Goal: Transaction & Acquisition: Book appointment/travel/reservation

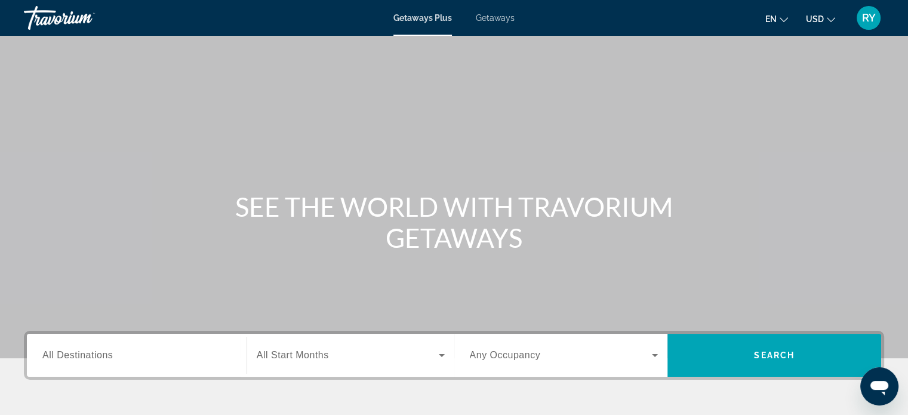
click at [87, 358] on span "All Destinations" at bounding box center [77, 355] width 70 height 10
click at [87, 358] on input "Destination All Destinations" at bounding box center [136, 356] width 189 height 14
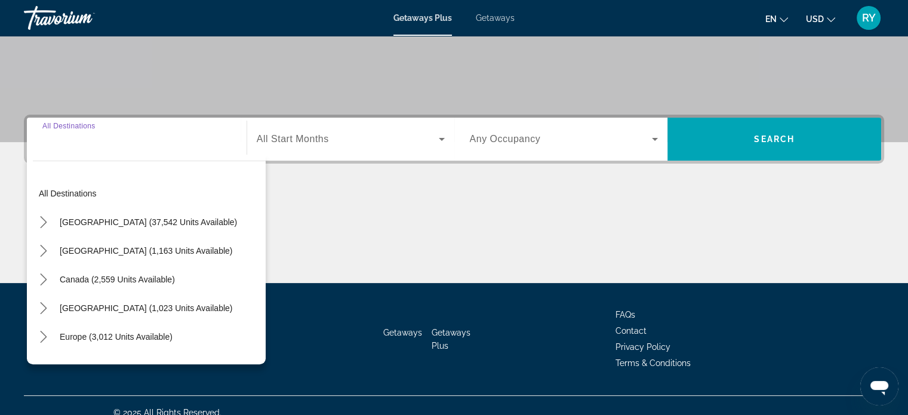
scroll to position [230, 0]
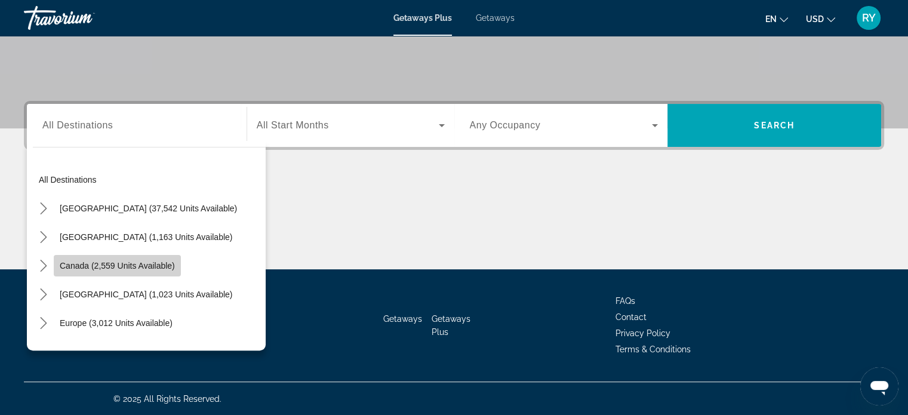
click at [72, 267] on span "Canada (2,559 units available)" at bounding box center [117, 266] width 115 height 10
type input "**********"
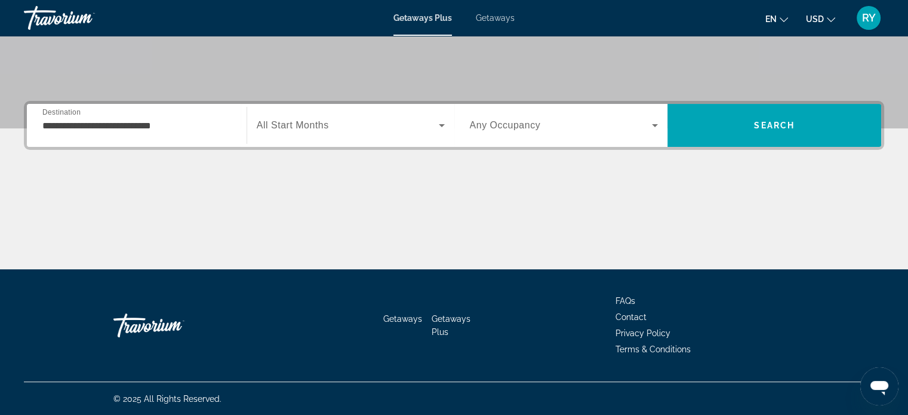
click at [831, 16] on icon "Change currency" at bounding box center [831, 20] width 8 height 8
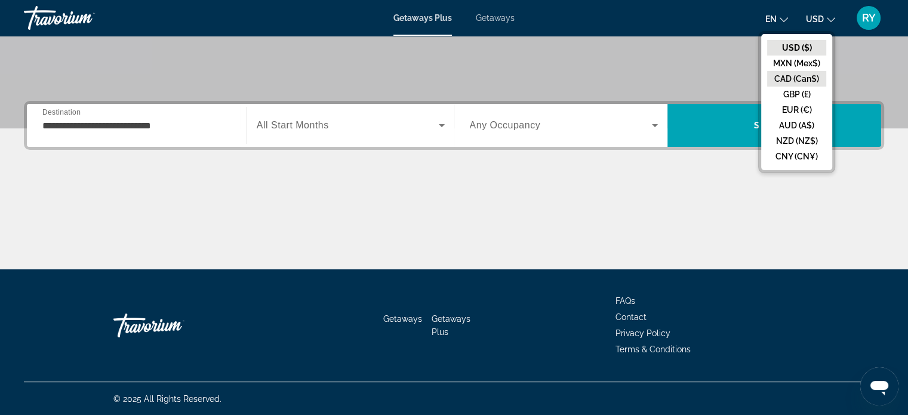
click at [799, 76] on button "CAD (Can$)" at bounding box center [796, 79] width 59 height 16
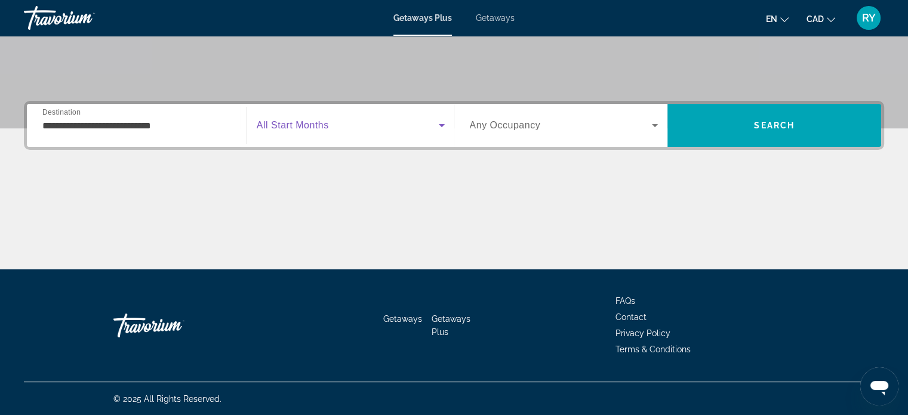
click at [442, 121] on icon "Search widget" at bounding box center [442, 125] width 14 height 14
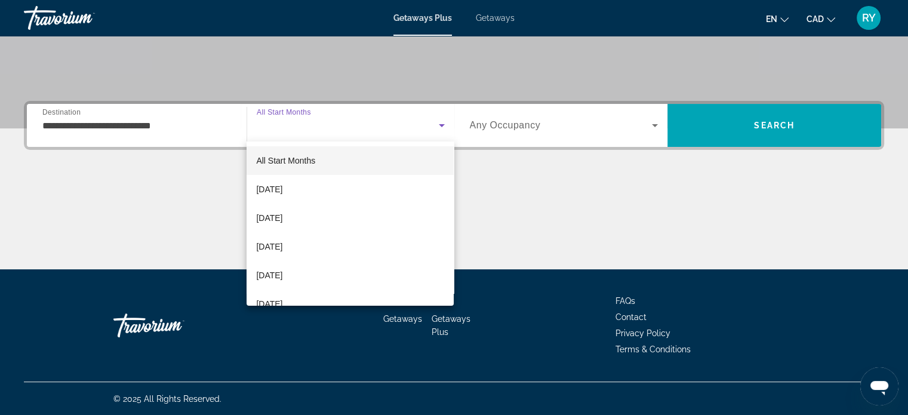
click at [656, 126] on div at bounding box center [454, 207] width 908 height 415
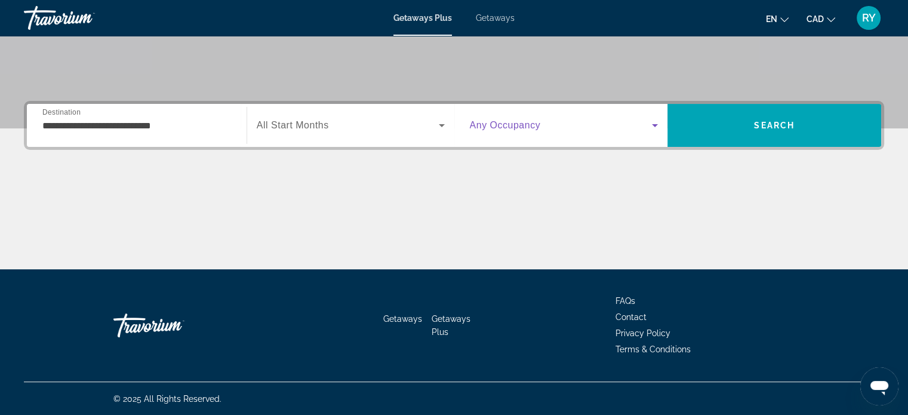
click at [656, 126] on icon "Search widget" at bounding box center [655, 125] width 14 height 14
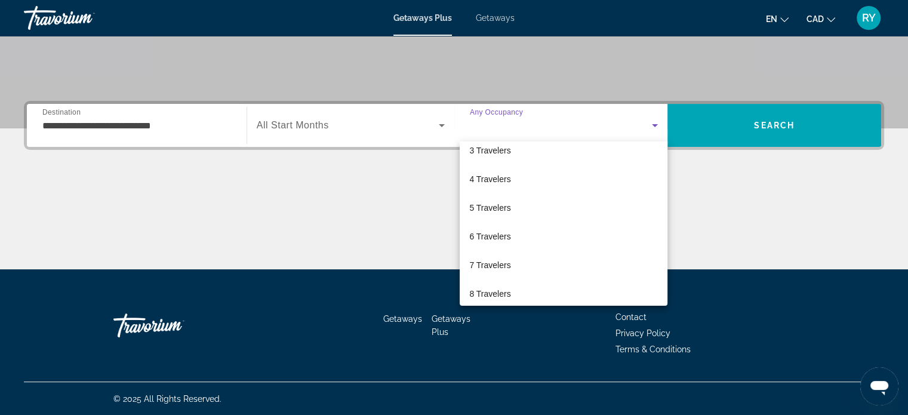
scroll to position [72, 0]
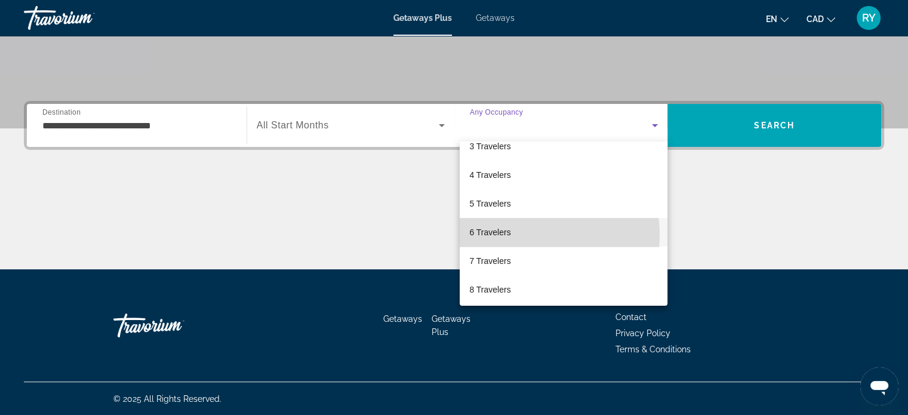
click at [518, 235] on mat-option "6 Travelers" at bounding box center [564, 232] width 208 height 29
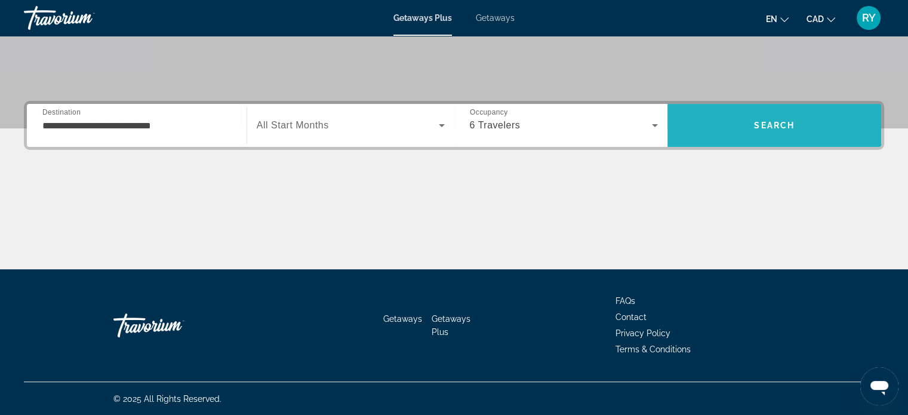
click at [748, 124] on span "Search" at bounding box center [775, 125] width 214 height 29
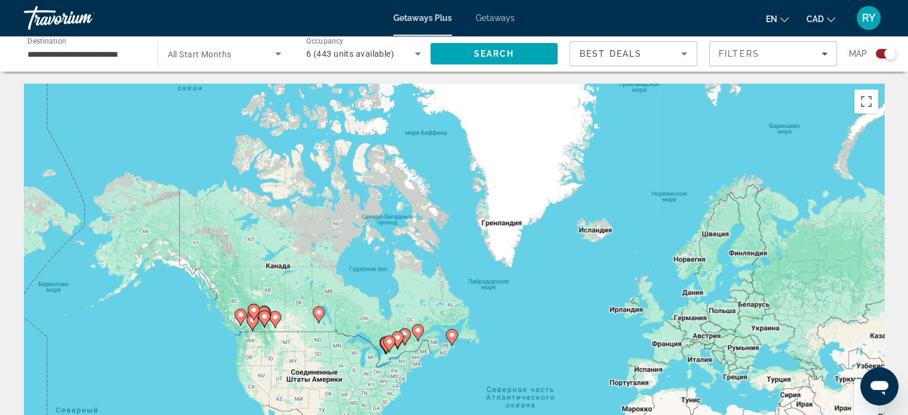
drag, startPoint x: 466, startPoint y: 224, endPoint x: 568, endPoint y: 376, distance: 183.3
click at [568, 376] on div "Чтобы активировать перетаскивание с помощью клавиатуры, нажмите Alt + Ввод. Пос…" at bounding box center [454, 263] width 860 height 358
click at [349, 310] on div "Чтобы активировать перетаскивание с помощью клавиатуры, нажмите Alt + Ввод. Пос…" at bounding box center [454, 263] width 860 height 358
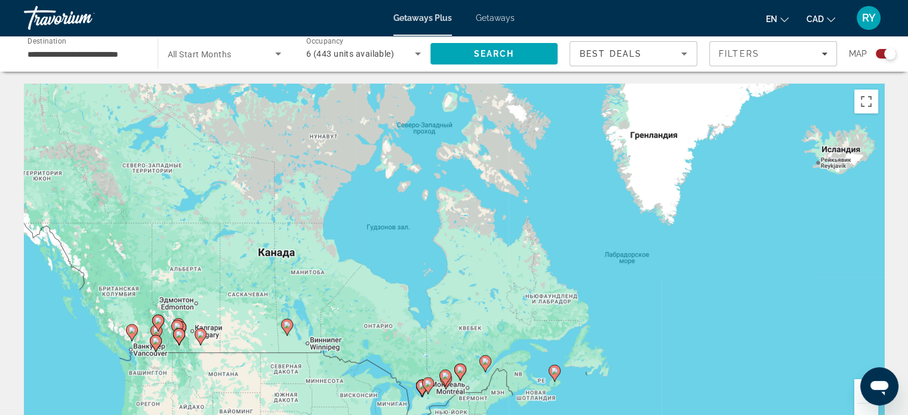
click at [349, 310] on div "Чтобы активировать перетаскивание с помощью клавиатуры, нажмите Alt + Ввод. Пос…" at bounding box center [454, 263] width 860 height 358
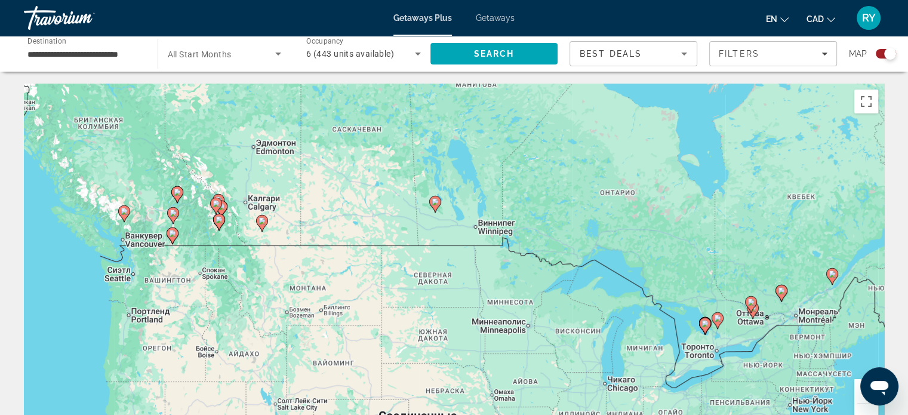
drag, startPoint x: 349, startPoint y: 310, endPoint x: 562, endPoint y: 159, distance: 261.6
click at [562, 159] on div "Чтобы активировать перетаскивание с помощью клавиатуры, нажмите Alt + Ввод. Пос…" at bounding box center [454, 263] width 860 height 358
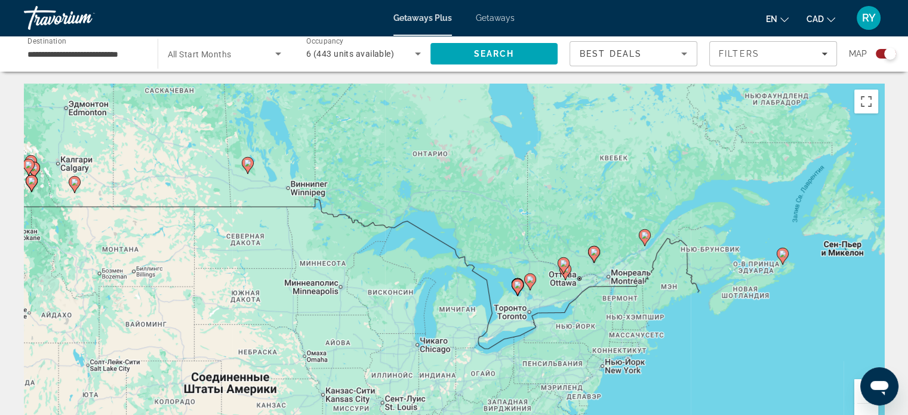
drag, startPoint x: 755, startPoint y: 292, endPoint x: 564, endPoint y: 250, distance: 195.0
click at [564, 250] on div "Чтобы активировать перетаскивание с помощью клавиатуры, нажмите Alt + Ввод. Пос…" at bounding box center [454, 263] width 860 height 358
click at [516, 286] on image "Main content" at bounding box center [517, 284] width 7 height 7
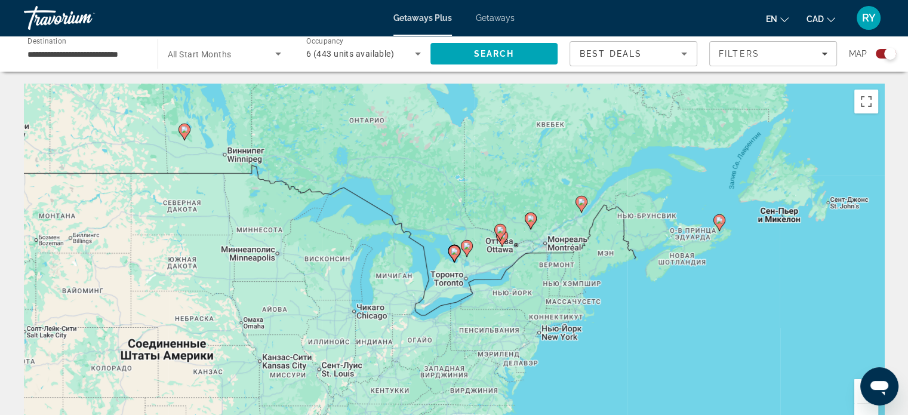
click at [516, 286] on div "Для навигации используйте клавиши со стрелками. Чтобы активировать перетаскиван…" at bounding box center [454, 263] width 860 height 358
click at [516, 286] on div "Чтобы активировать перетаскивание с помощью клавиатуры, нажмите Alt + Ввод. Пос…" at bounding box center [454, 263] width 860 height 358
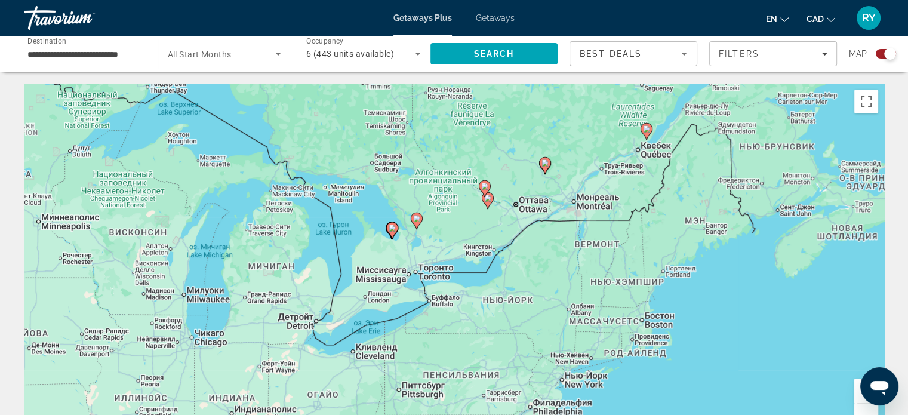
click at [516, 286] on div "Чтобы активировать перетаскивание с помощью клавиатуры, нажмите Alt + Ввод. Пос…" at bounding box center [454, 263] width 860 height 358
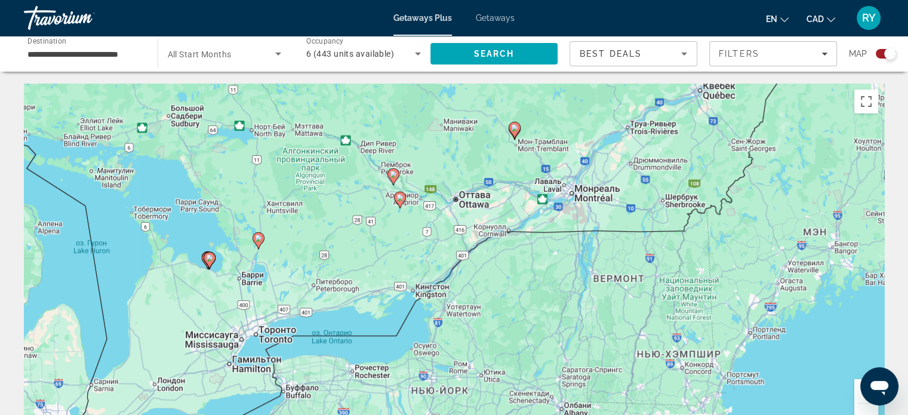
drag, startPoint x: 454, startPoint y: 188, endPoint x: 394, endPoint y: 266, distance: 97.9
click at [394, 266] on div "Чтобы активировать перетаскивание с помощью клавиатуры, нажмите Alt + Ввод. Пос…" at bounding box center [454, 263] width 860 height 358
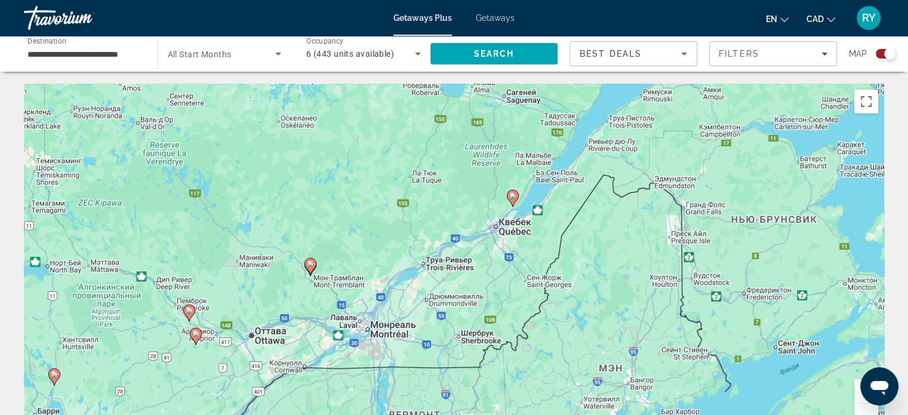
drag, startPoint x: 664, startPoint y: 140, endPoint x: 457, endPoint y: 276, distance: 247.4
click at [457, 276] on div "Чтобы активировать перетаскивание с помощью клавиатуры, нажмите Alt + Ввод. Пос…" at bounding box center [454, 263] width 860 height 358
click at [512, 195] on image "Main content" at bounding box center [512, 195] width 7 height 7
type input "**********"
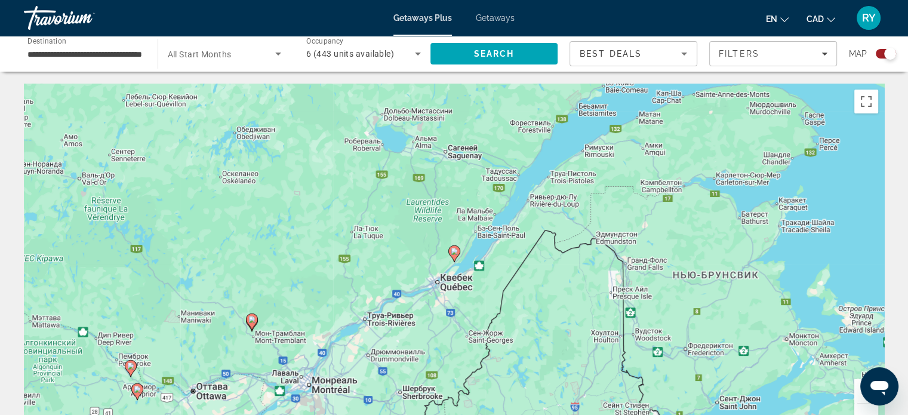
click at [420, 258] on div "Для навигации используйте клавиши со стрелками. Чтобы активировать перетаскиван…" at bounding box center [454, 263] width 860 height 358
click at [420, 258] on div "Чтобы активировать перетаскивание с помощью клавиатуры, нажмите Alt + Ввод. Пос…" at bounding box center [454, 263] width 860 height 358
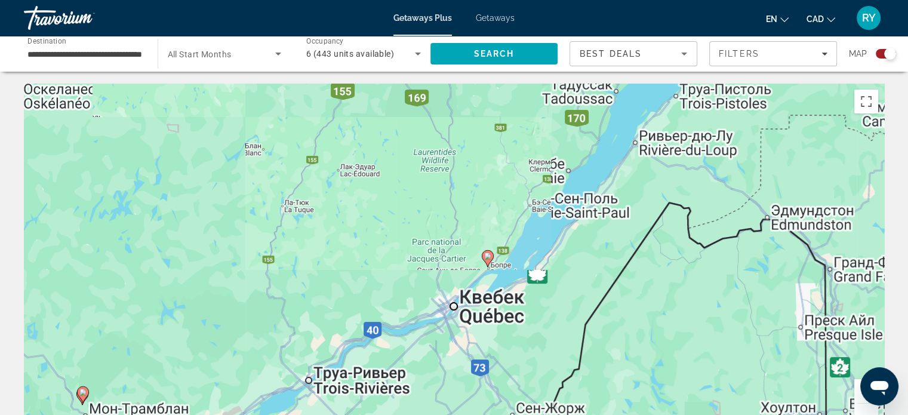
click at [420, 258] on div "Чтобы активировать перетаскивание с помощью клавиатуры, нажмите Alt + Ввод. Пос…" at bounding box center [454, 263] width 860 height 358
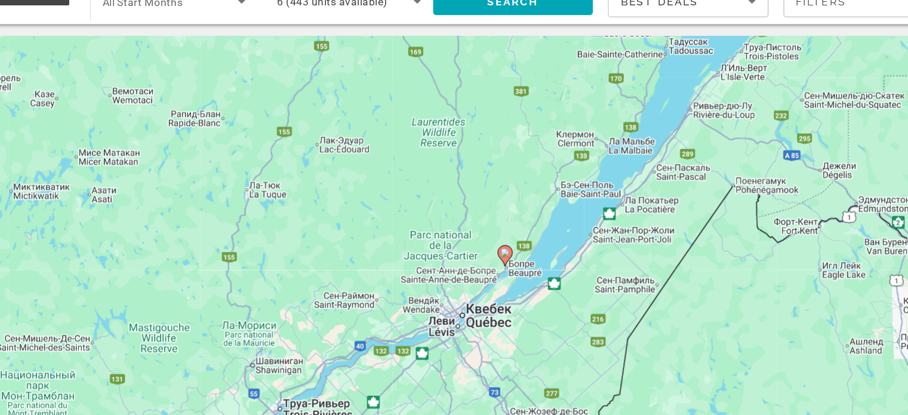
scroll to position [2, 0]
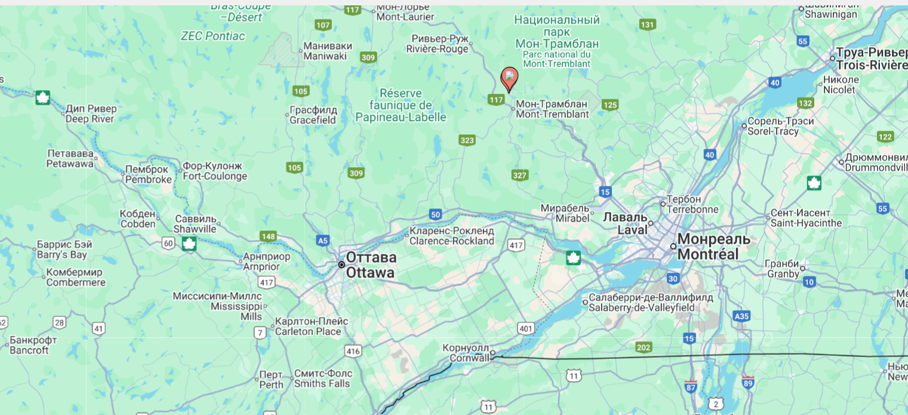
drag, startPoint x: 300, startPoint y: 287, endPoint x: 701, endPoint y: 27, distance: 478.3
click at [701, 27] on div "**********" at bounding box center [454, 205] width 908 height 415
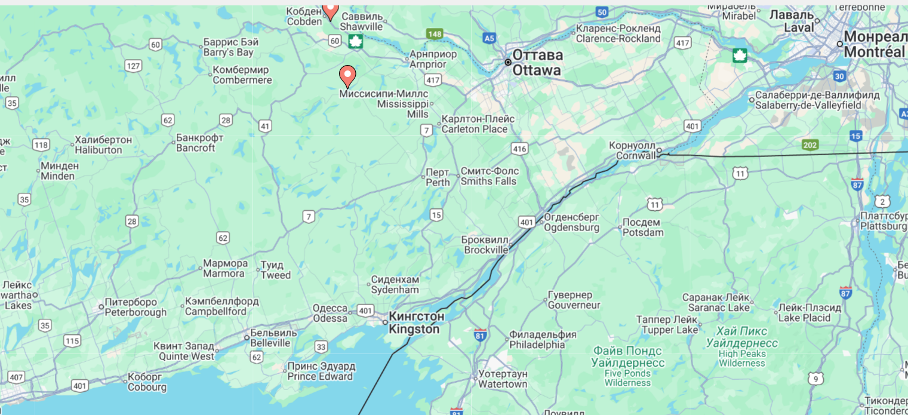
drag, startPoint x: 420, startPoint y: 284, endPoint x: 536, endPoint y: 140, distance: 184.3
click at [536, 140] on div "Чтобы активировать перетаскивание с помощью клавиатуры, нажмите Alt + Ввод. Пос…" at bounding box center [454, 260] width 860 height 358
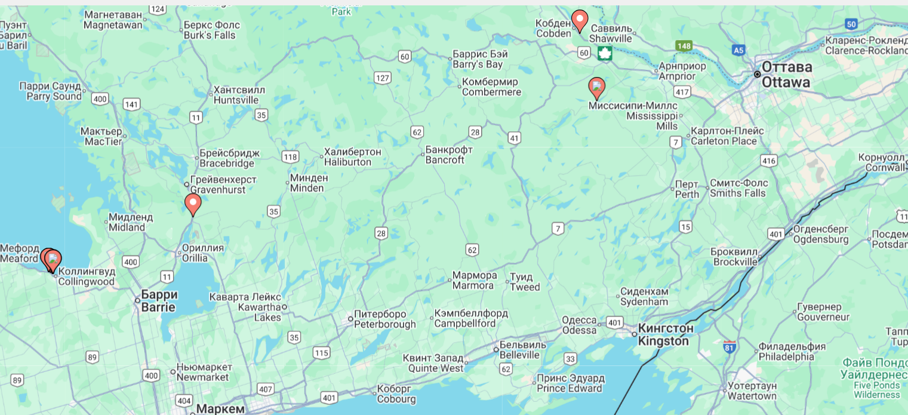
drag, startPoint x: 344, startPoint y: 211, endPoint x: 523, endPoint y: 219, distance: 178.7
click at [523, 219] on div "Чтобы активировать перетаскивание с помощью клавиатуры, нажмите Alt + Ввод. Пос…" at bounding box center [454, 260] width 860 height 358
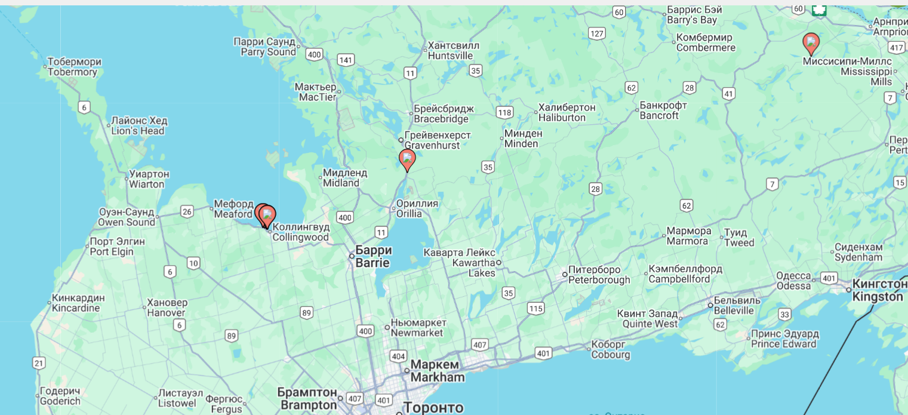
drag, startPoint x: 292, startPoint y: 253, endPoint x: 443, endPoint y: 221, distance: 154.3
click at [443, 221] on div "Чтобы активировать перетаскивание с помощью клавиатуры, нажмите Alt + Ввод. Пос…" at bounding box center [454, 260] width 860 height 358
click at [313, 225] on image "Main content" at bounding box center [313, 226] width 7 height 7
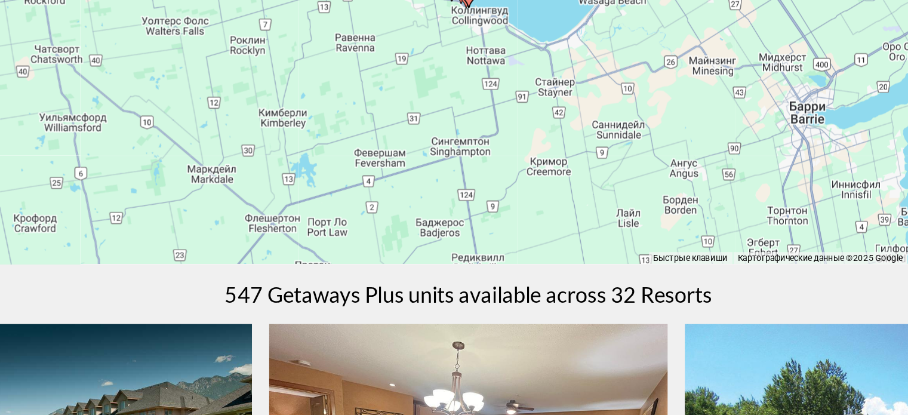
scroll to position [310, 0]
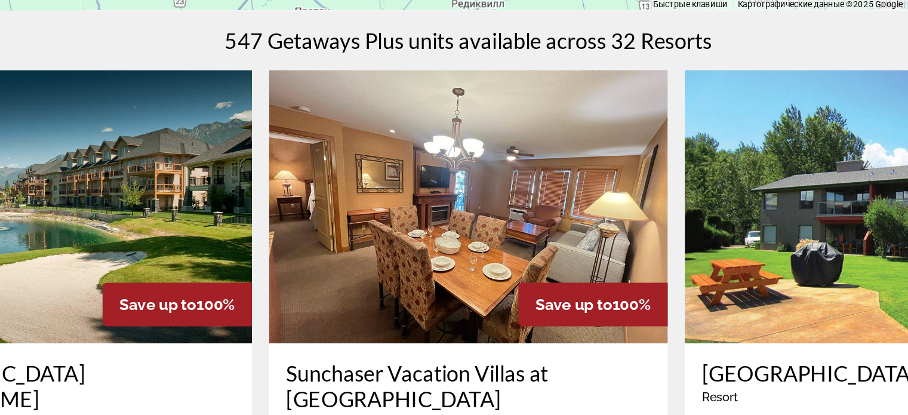
click at [760, 159] on div "547 Getaways Plus units available across 32 Resorts" at bounding box center [454, 153] width 860 height 18
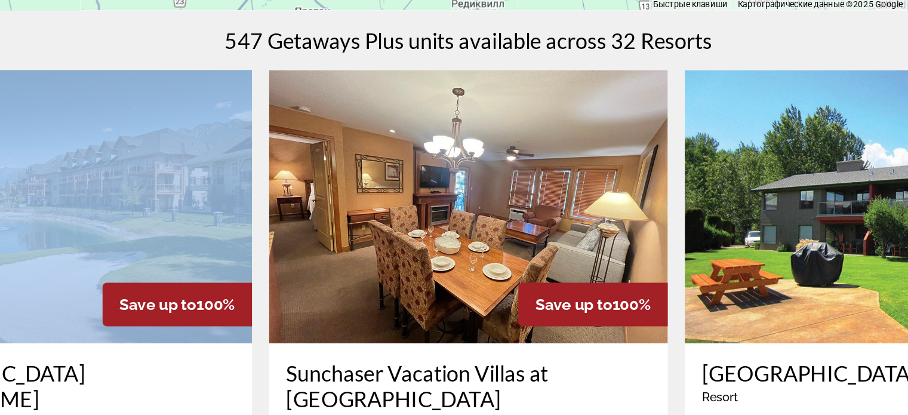
click at [760, 159] on div "547 Getaways Plus units available across 32 Resorts" at bounding box center [454, 153] width 860 height 18
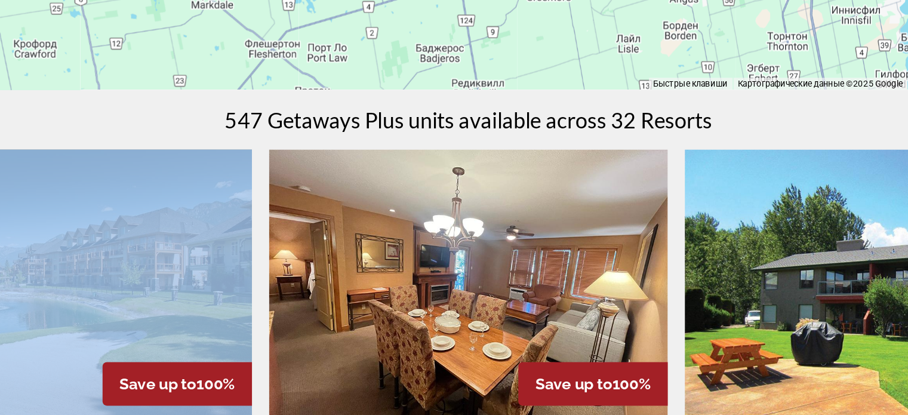
scroll to position [201, 0]
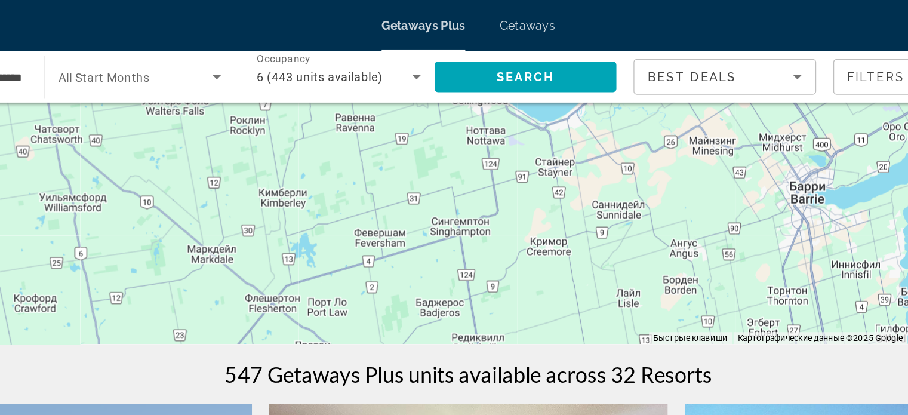
click at [607, 120] on div "Чтобы активировать перетаскивание с помощью клавиатуры, нажмите Alt + Ввод. Пос…" at bounding box center [454, 61] width 860 height 358
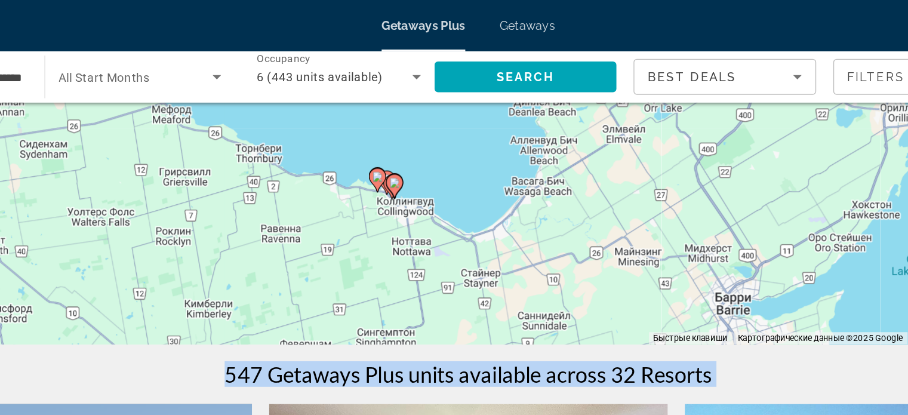
drag, startPoint x: 607, startPoint y: 120, endPoint x: 560, endPoint y: 193, distance: 86.5
click at [560, 193] on div "Чтобы активировать перетаскивание с помощью клавиатуры, нажмите Alt + Ввод. Пос…" at bounding box center [454, 61] width 860 height 358
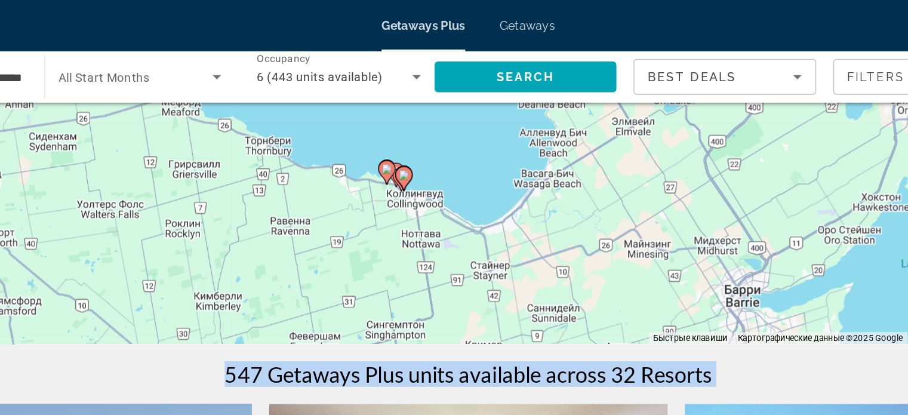
click at [493, 161] on div "Чтобы активировать перетаскивание с помощью клавиатуры, нажмите Alt + Ввод. Пос…" at bounding box center [454, 61] width 860 height 358
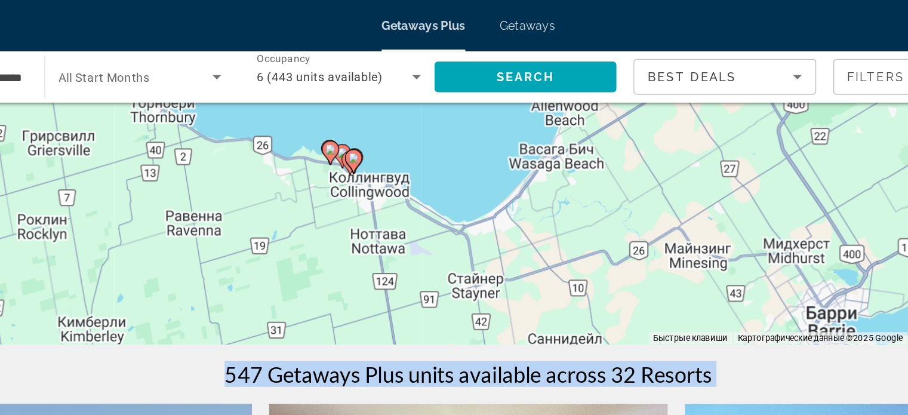
click at [493, 161] on div "Чтобы активировать перетаскивание с помощью клавиатуры, нажмите Alt + Ввод. Пос…" at bounding box center [454, 61] width 860 height 358
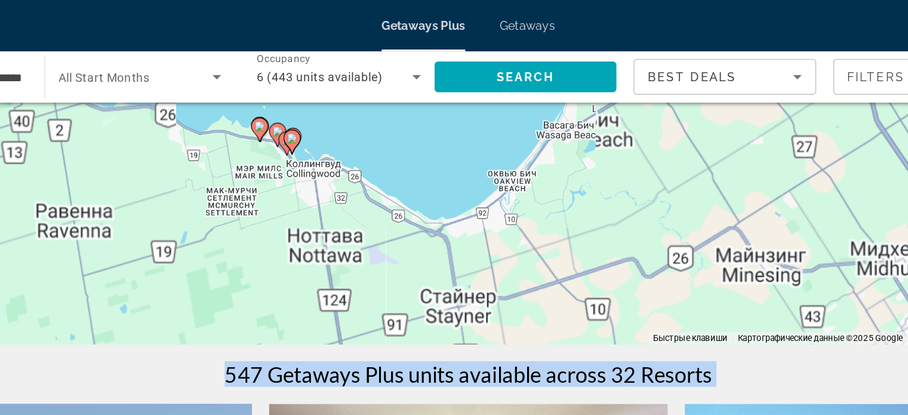
click at [493, 161] on div "Чтобы активировать перетаскивание с помощью клавиатуры, нажмите Alt + Ввод. Пос…" at bounding box center [454, 61] width 860 height 358
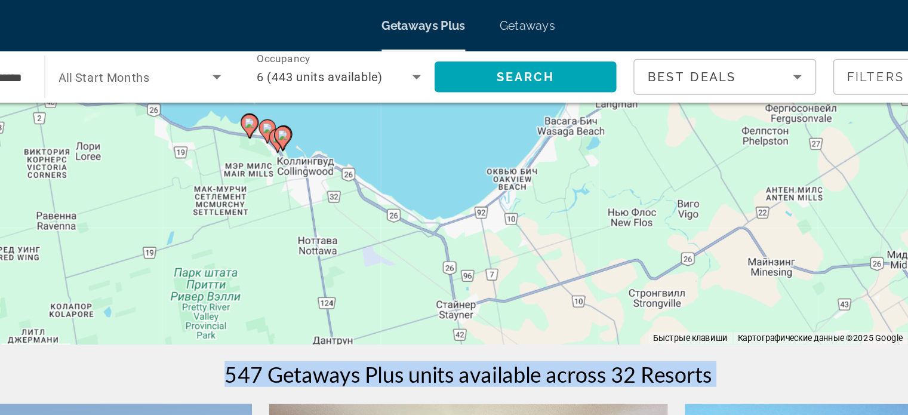
click at [493, 161] on div "Чтобы активировать перетаскивание с помощью клавиатуры, нажмите Alt + Ввод. Пос…" at bounding box center [454, 61] width 860 height 358
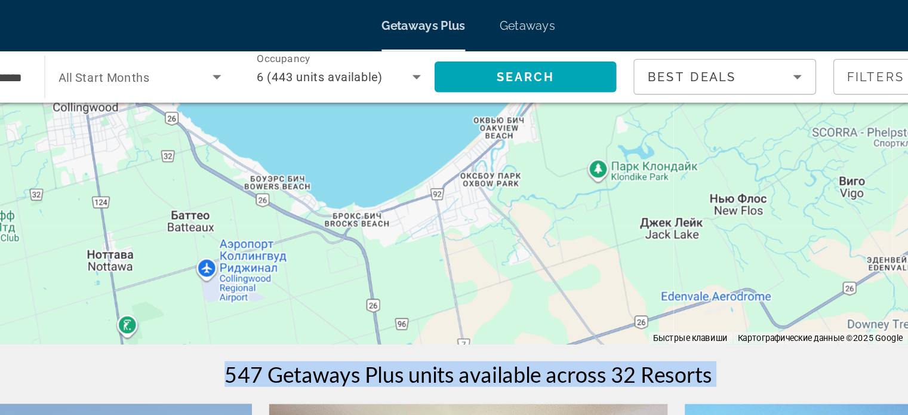
click at [558, 96] on div "Чтобы активировать перетаскивание с помощью клавиатуры, нажмите Alt + Ввод. Пос…" at bounding box center [454, 61] width 860 height 358
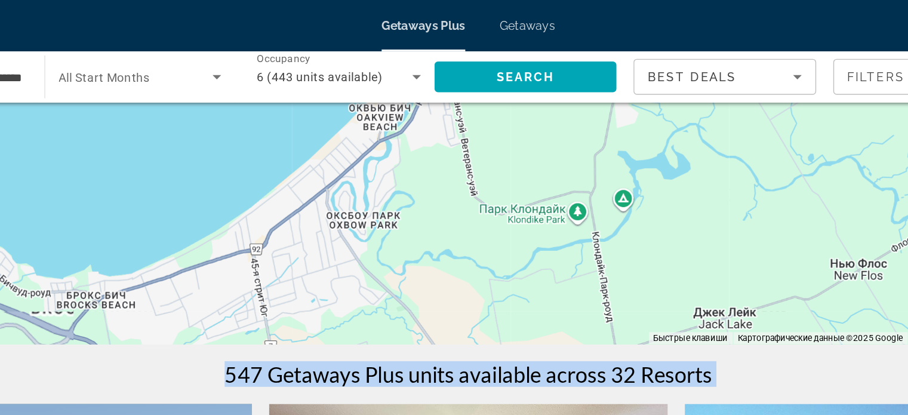
click at [558, 96] on div "Main content" at bounding box center [454, 61] width 860 height 358
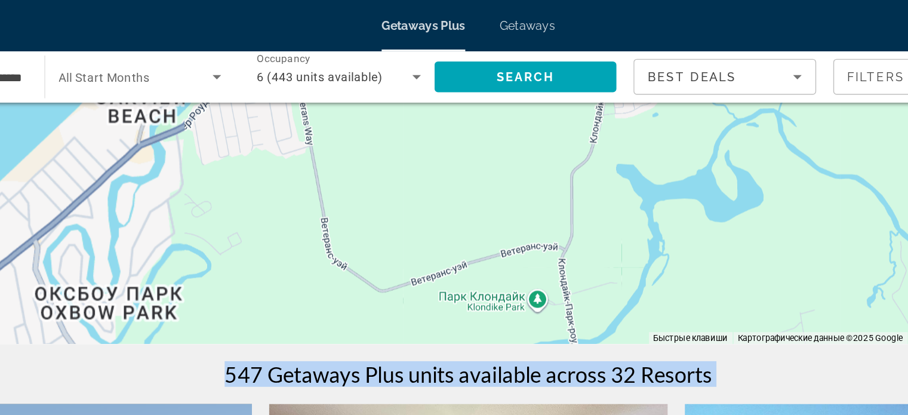
click at [558, 96] on div "Main content" at bounding box center [454, 61] width 860 height 358
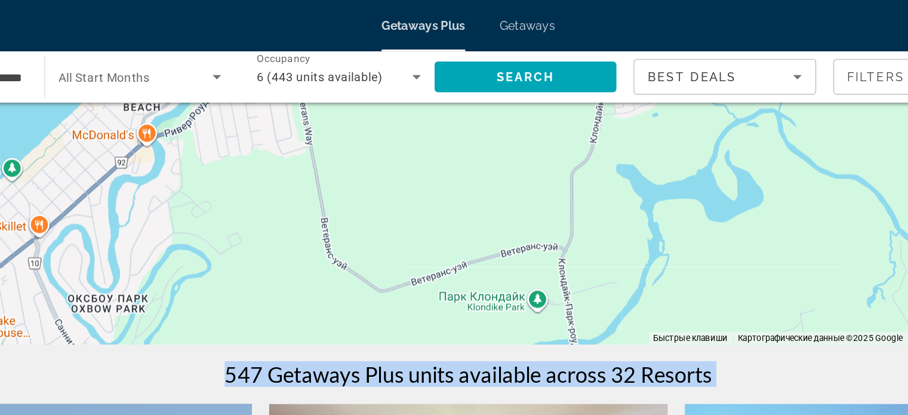
click at [558, 96] on div "Main content" at bounding box center [454, 61] width 860 height 358
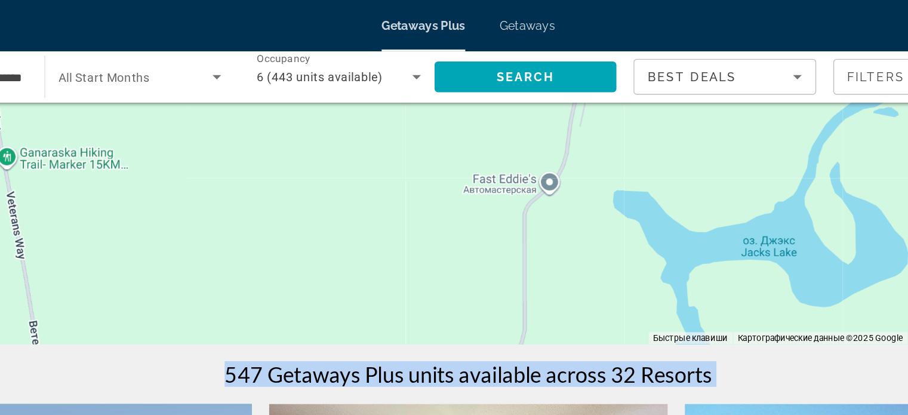
click at [558, 96] on div "Main content" at bounding box center [454, 61] width 860 height 358
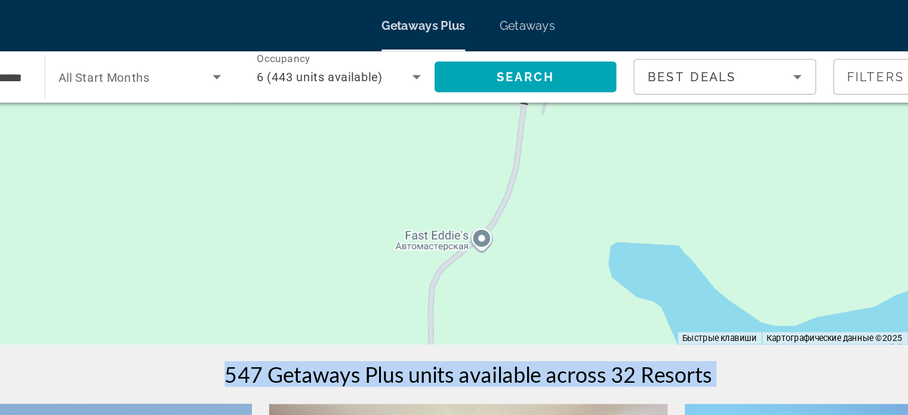
click at [558, 96] on div "Main content" at bounding box center [454, 61] width 860 height 358
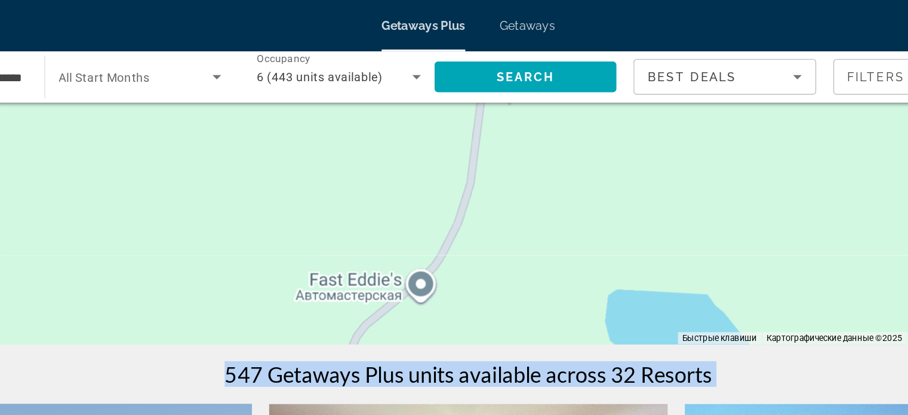
click at [558, 96] on div "Main content" at bounding box center [454, 61] width 860 height 358
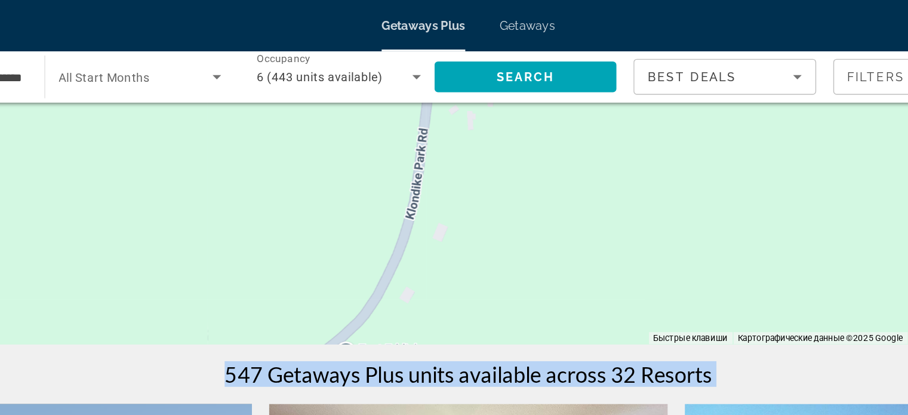
click at [558, 96] on div "Main content" at bounding box center [454, 61] width 860 height 358
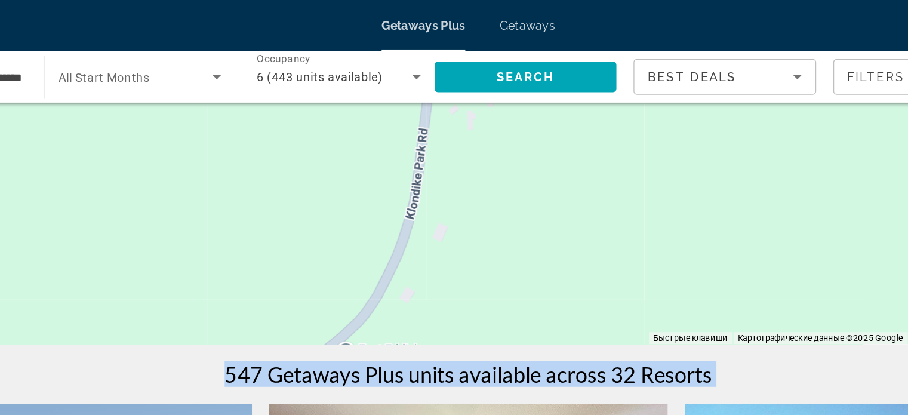
click at [558, 96] on div "Main content" at bounding box center [454, 61] width 860 height 358
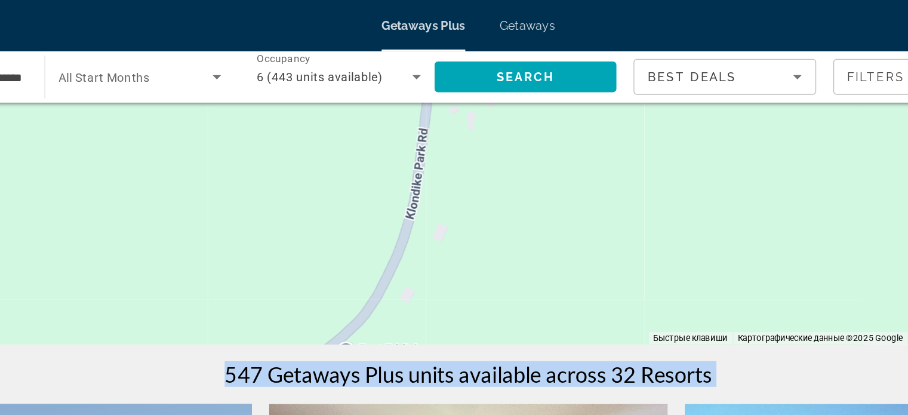
click at [558, 96] on div "Main content" at bounding box center [454, 61] width 860 height 358
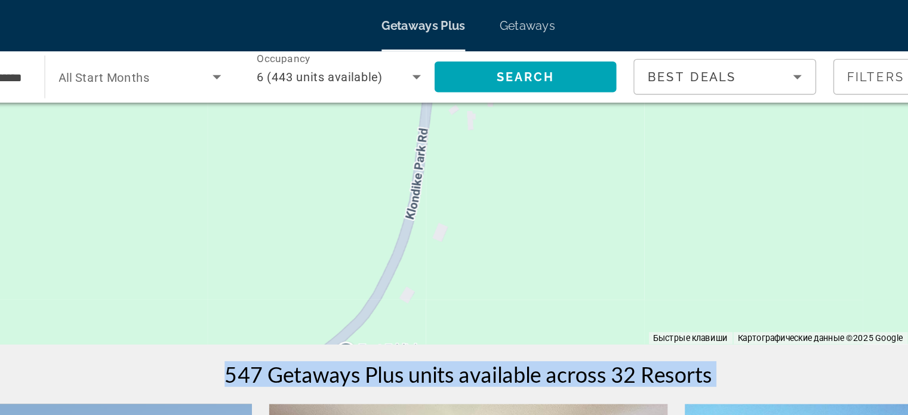
drag, startPoint x: 558, startPoint y: 96, endPoint x: 565, endPoint y: 94, distance: 6.8
click at [565, 94] on div "Main content" at bounding box center [454, 61] width 860 height 358
click at [564, 95] on div "Main content" at bounding box center [454, 61] width 860 height 358
click at [709, 180] on div "Main content" at bounding box center [454, 61] width 860 height 358
click at [604, 177] on div "Main content" at bounding box center [454, 61] width 860 height 358
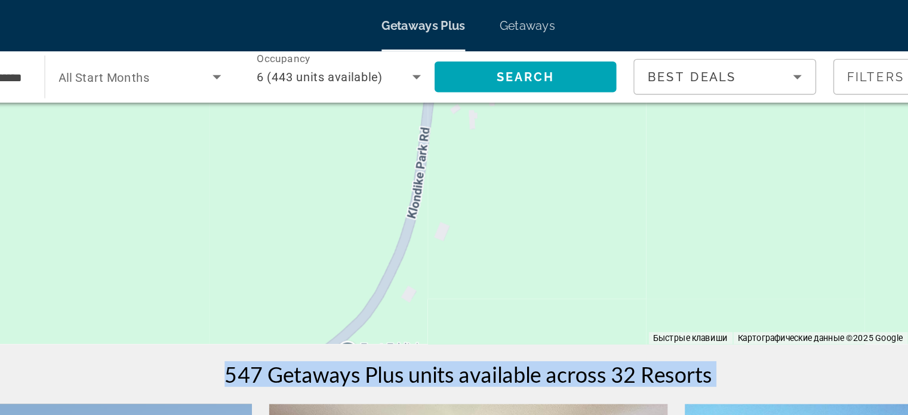
click at [604, 177] on div "Main content" at bounding box center [454, 61] width 860 height 358
drag, startPoint x: 613, startPoint y: 198, endPoint x: 442, endPoint y: 137, distance: 180.7
click at [442, 137] on div "Main content" at bounding box center [454, 61] width 860 height 358
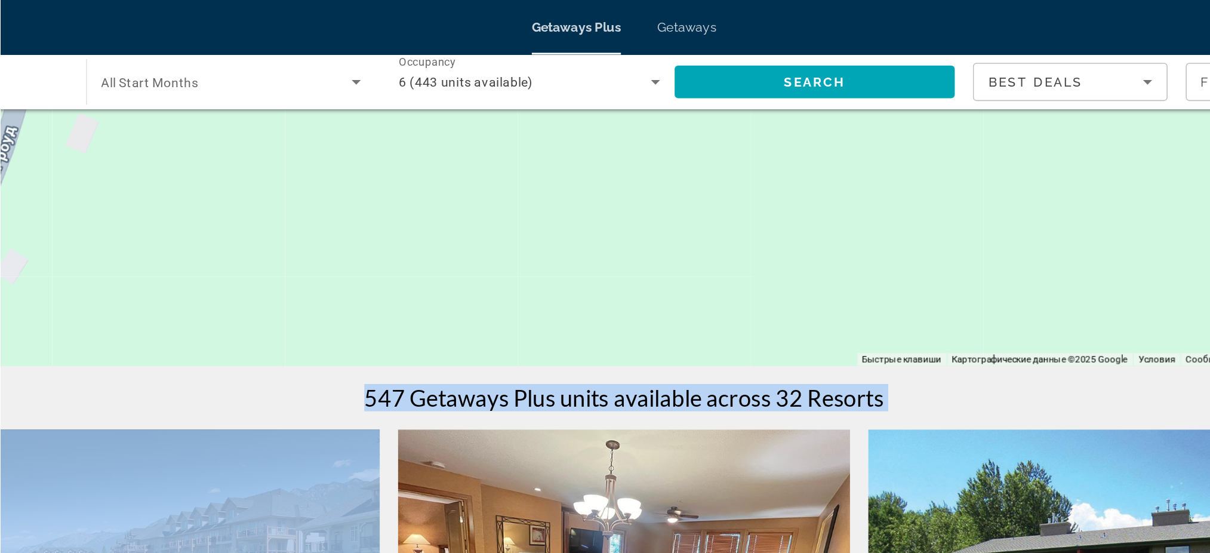
scroll to position [202, 0]
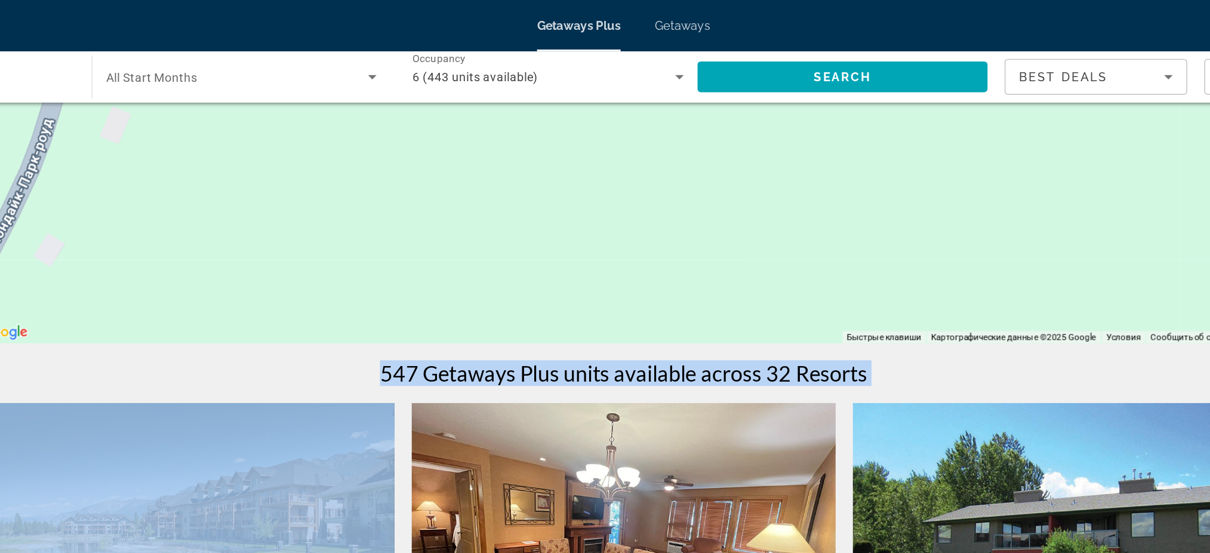
drag, startPoint x: 740, startPoint y: 1, endPoint x: 668, endPoint y: 195, distance: 207.1
click at [668, 195] on div "Main content" at bounding box center [605, 61] width 913 height 358
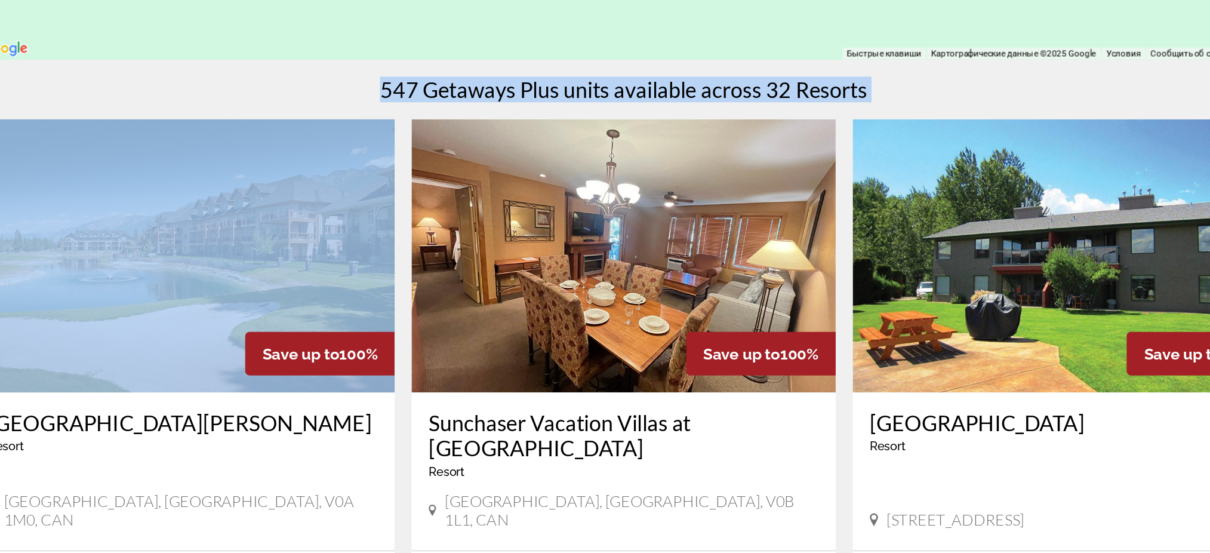
scroll to position [272, 0]
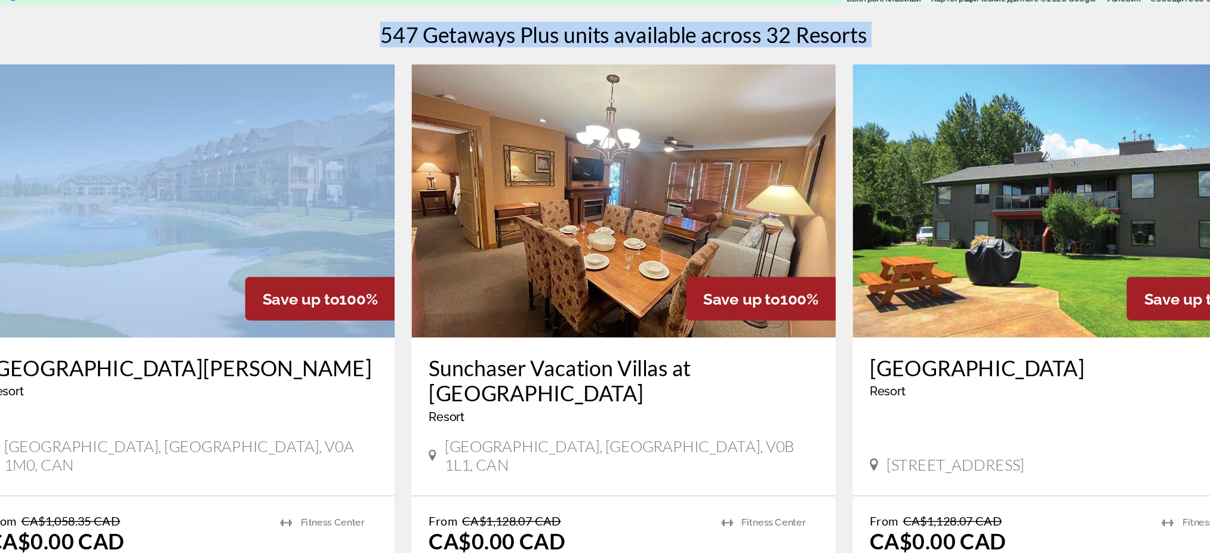
click at [835, 199] on div "547 Getaways Plus units available across 32 Resorts" at bounding box center [605, 191] width 913 height 18
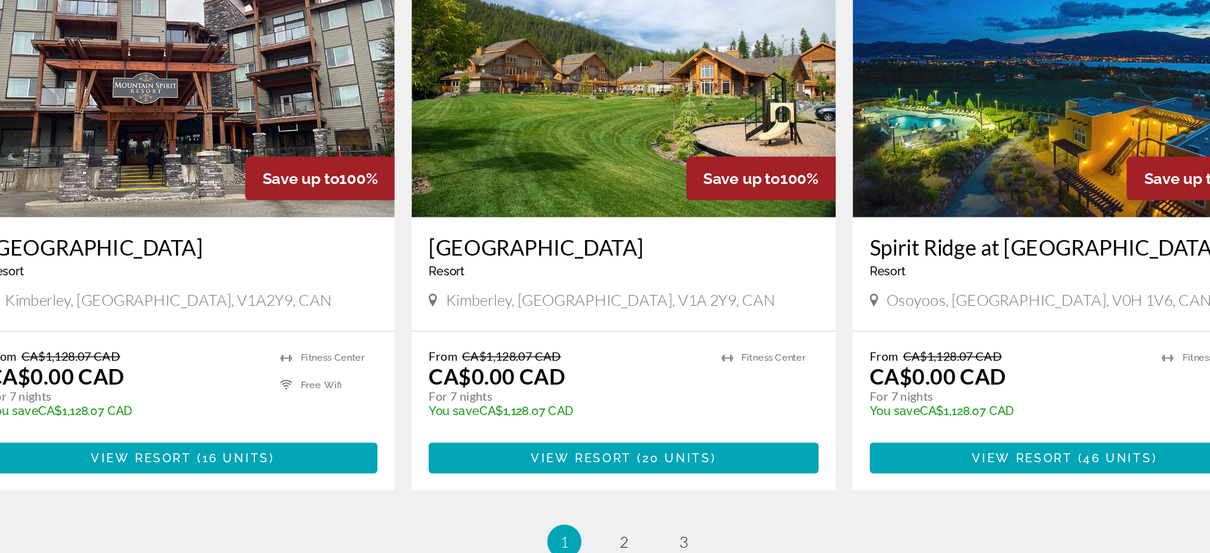
scroll to position [1656, 0]
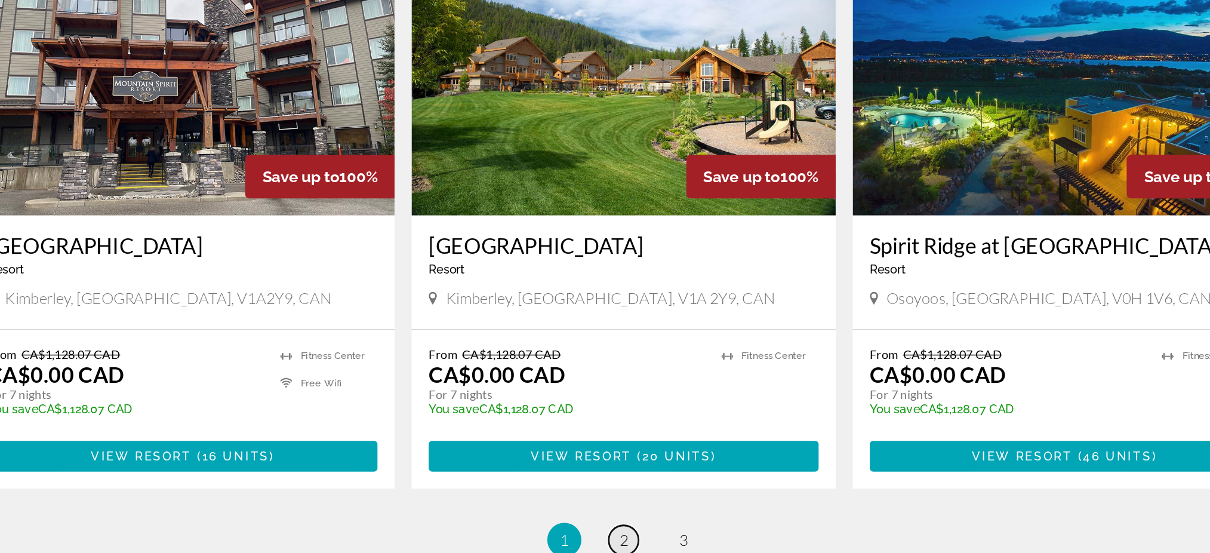
click at [604, 414] on span "2" at bounding box center [605, 543] width 6 height 13
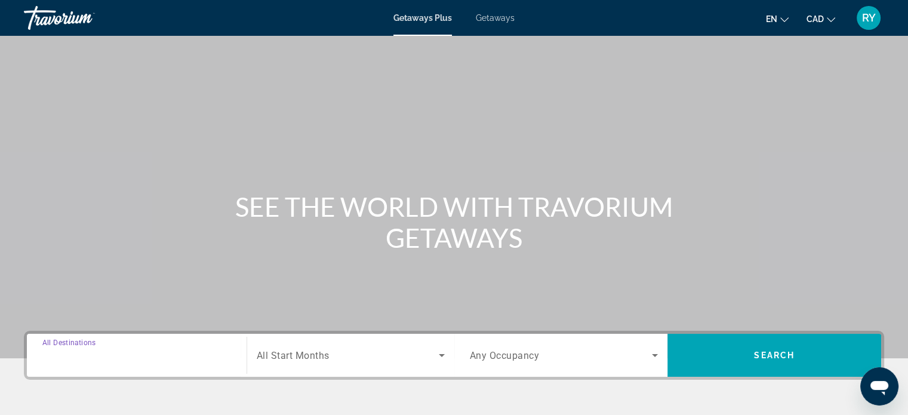
drag, startPoint x: 1003, startPoint y: 0, endPoint x: 195, endPoint y: 350, distance: 880.6
click at [195, 350] on input "Destination All Destinations" at bounding box center [136, 356] width 189 height 14
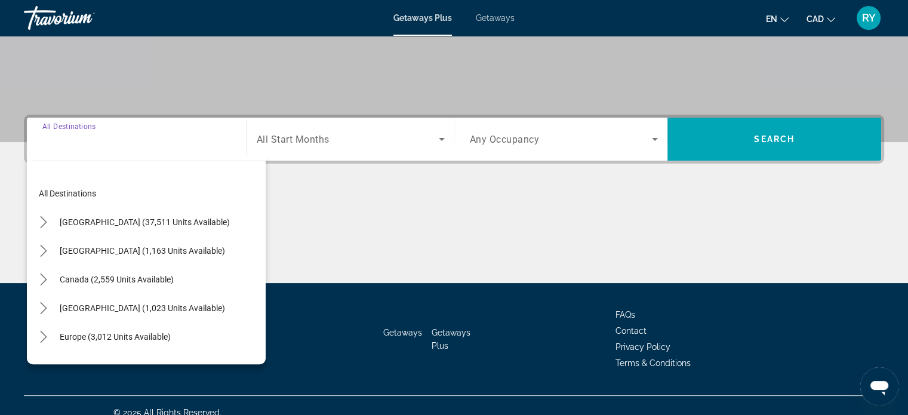
scroll to position [230, 0]
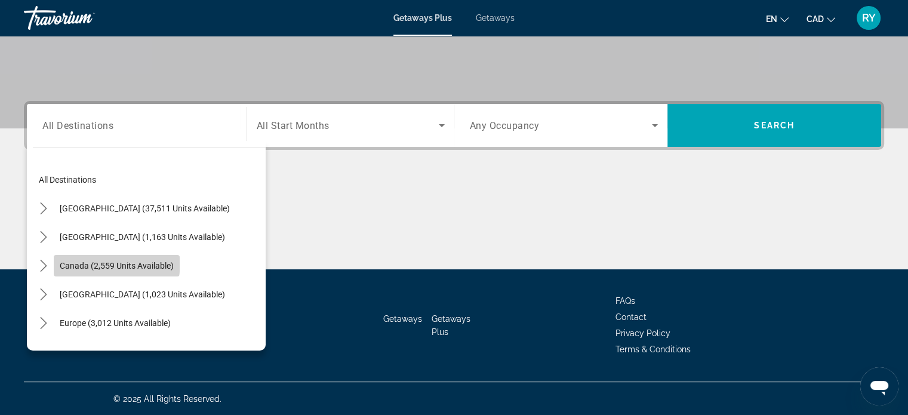
click at [102, 262] on span "Canada (2,559 units available)" at bounding box center [117, 266] width 114 height 10
type input "**********"
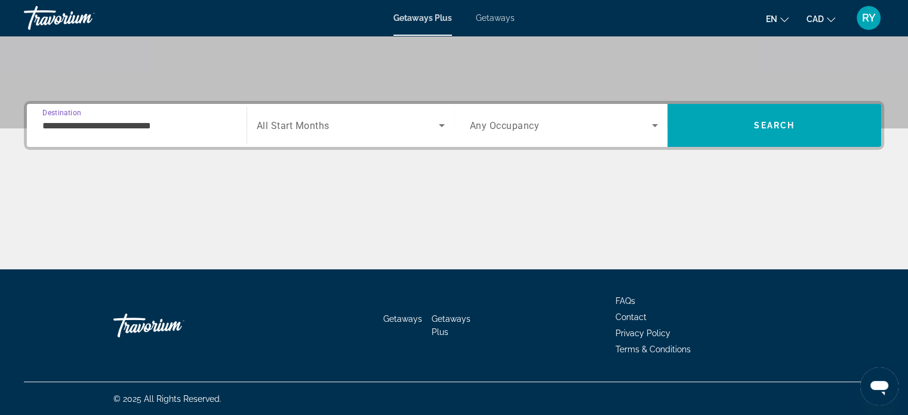
click at [517, 120] on span "Any Occupancy" at bounding box center [505, 125] width 70 height 11
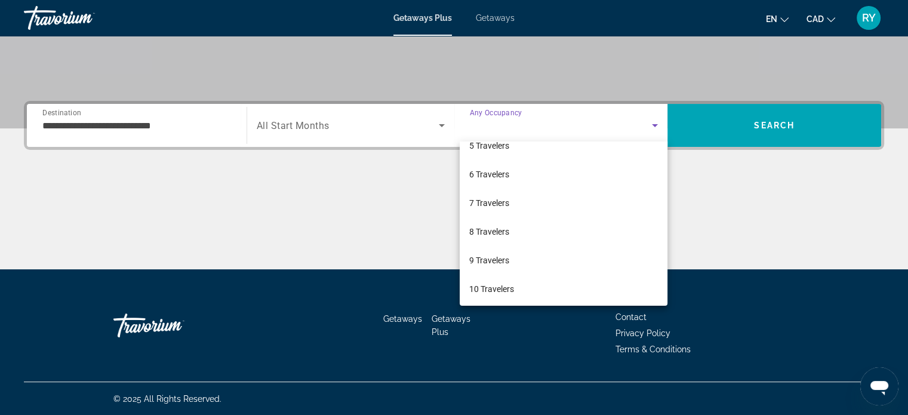
scroll to position [131, 0]
click at [500, 229] on span "8 Travelers" at bounding box center [489, 230] width 40 height 14
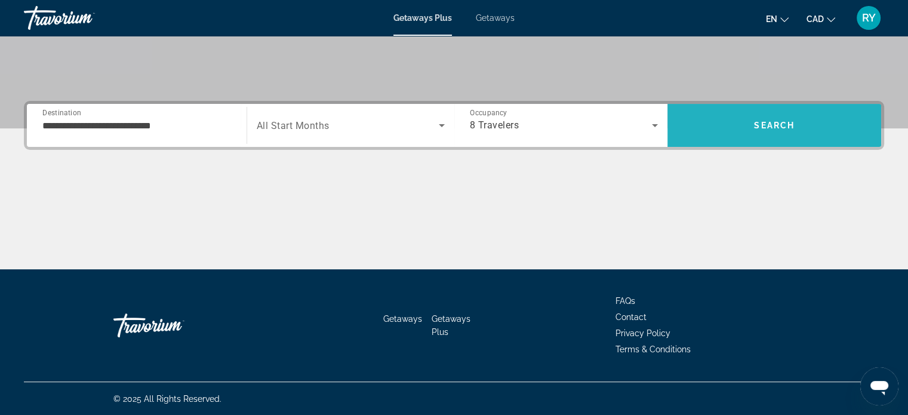
click at [755, 130] on span "Search" at bounding box center [775, 125] width 214 height 29
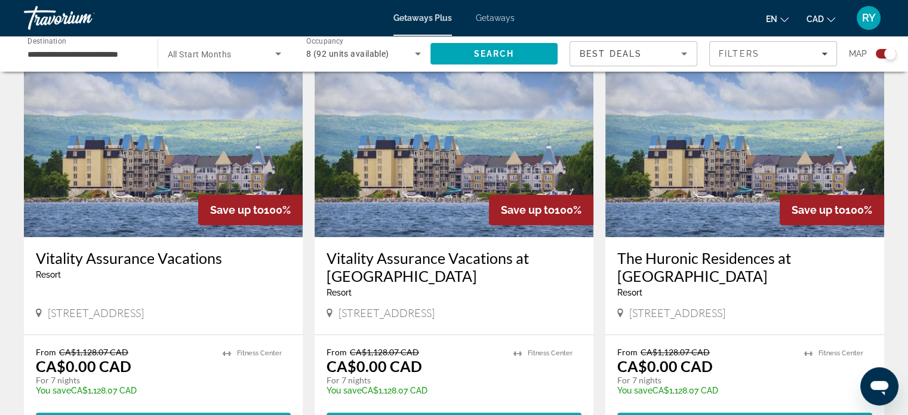
scroll to position [883, 0]
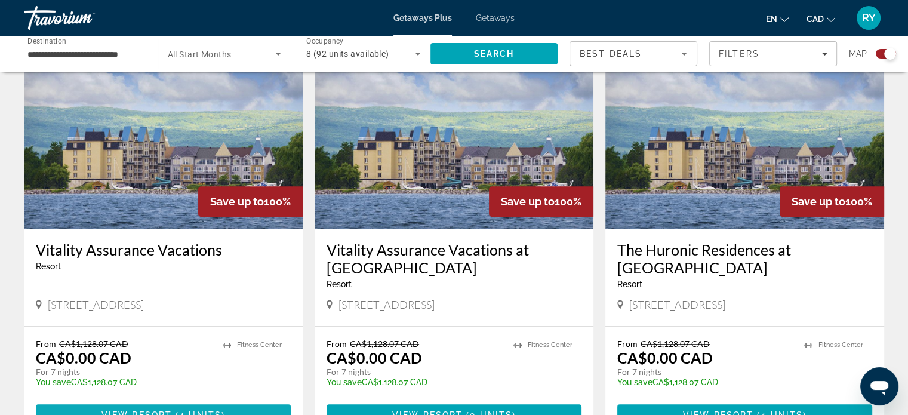
click at [153, 410] on span "View Resort" at bounding box center [136, 415] width 70 height 10
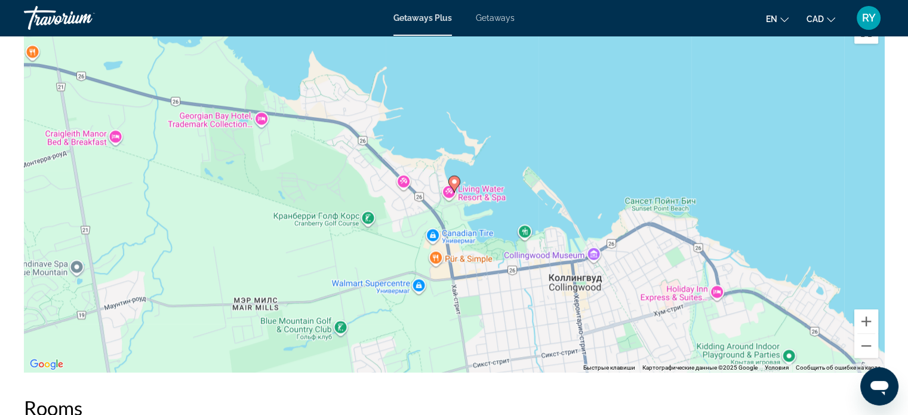
scroll to position [1456, 0]
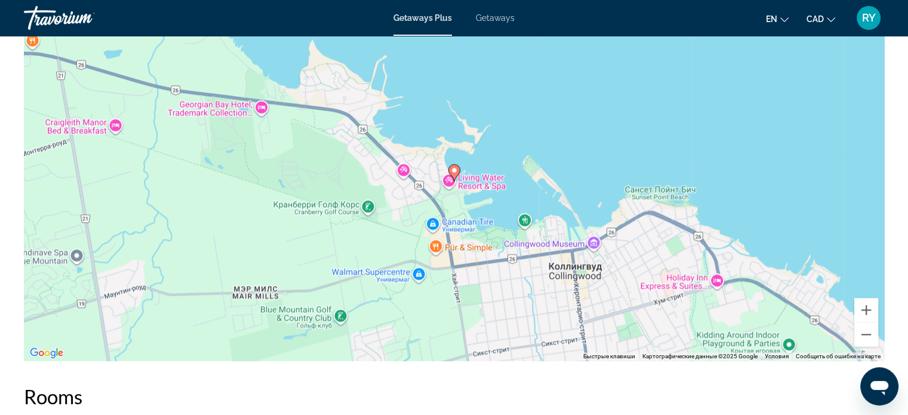
click at [294, 315] on div "Чтобы активировать перетаскивание с помощью клавиатуры, нажмите Alt + Ввод. Пос…" at bounding box center [454, 181] width 860 height 358
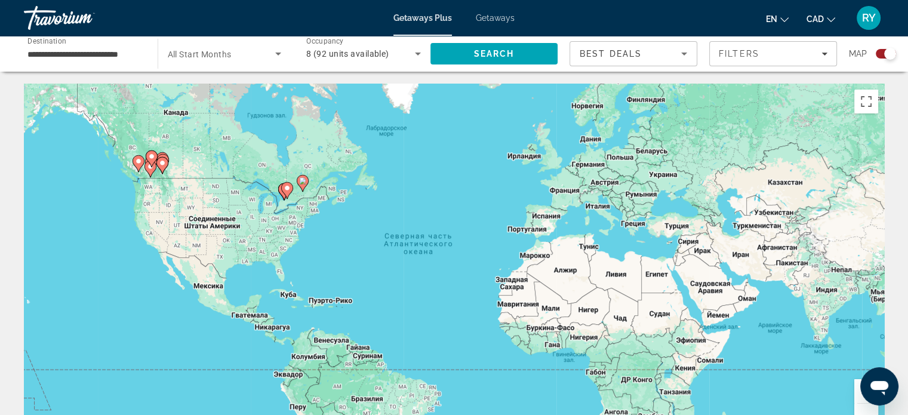
click at [888, 52] on div "Search widget" at bounding box center [890, 54] width 12 height 12
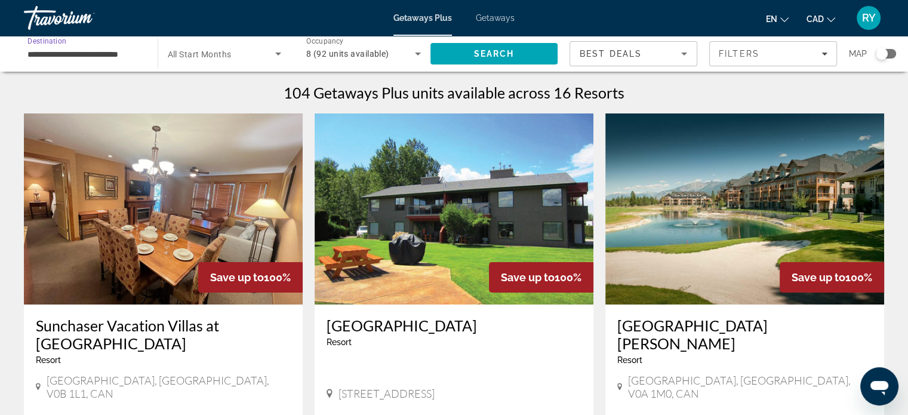
click at [76, 47] on input "**********" at bounding box center [84, 54] width 115 height 14
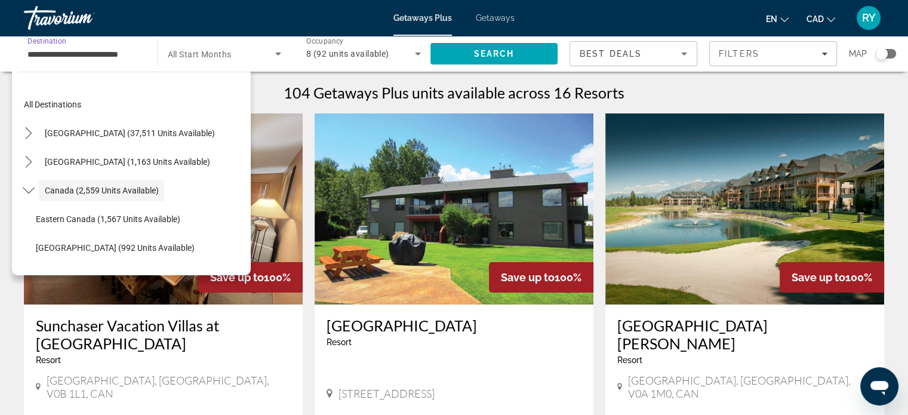
scroll to position [14, 0]
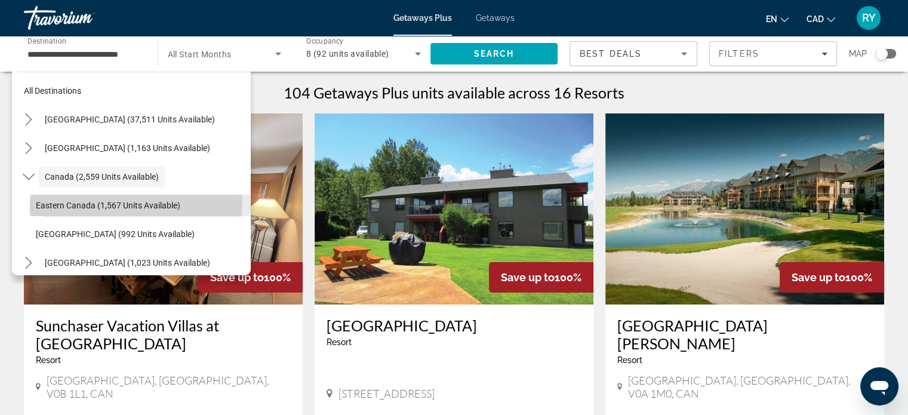
click at [67, 203] on span "Eastern Canada (1,567 units available)" at bounding box center [108, 206] width 144 height 10
type input "**********"
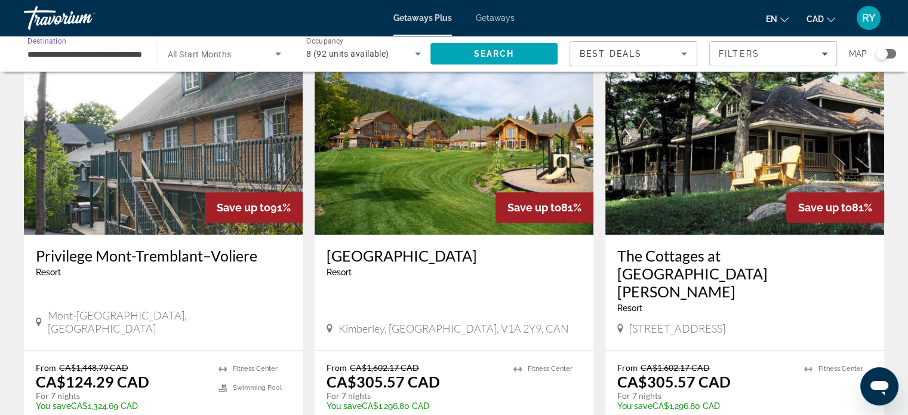
scroll to position [1368, 0]
click at [688, 246] on h3 "The Cottages at [GEOGRAPHIC_DATA][PERSON_NAME]" at bounding box center [744, 273] width 255 height 54
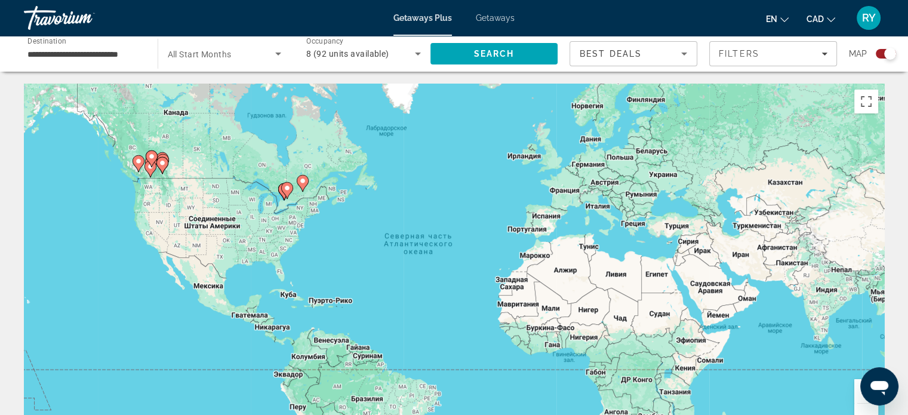
click at [116, 61] on div "**********" at bounding box center [84, 54] width 115 height 34
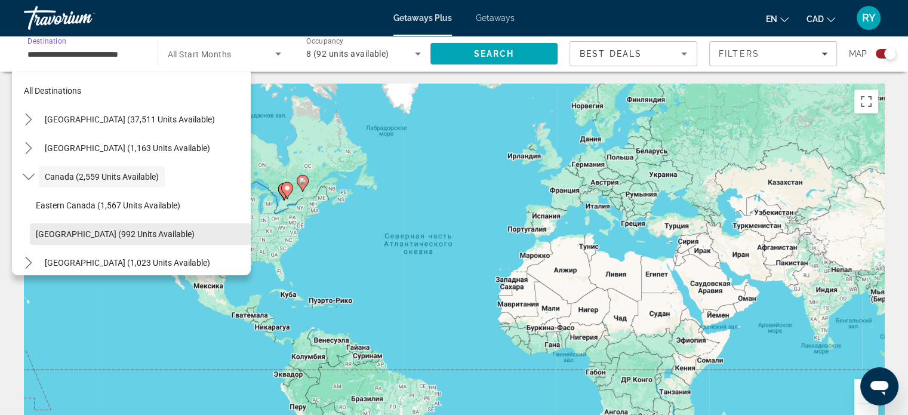
click at [79, 232] on span "[GEOGRAPHIC_DATA] (992 units available)" at bounding box center [115, 234] width 159 height 10
type input "**********"
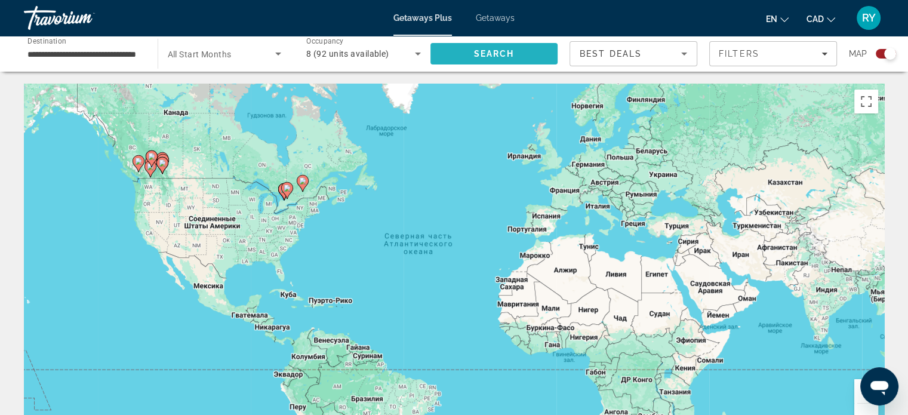
click at [542, 57] on span "Search" at bounding box center [494, 53] width 128 height 29
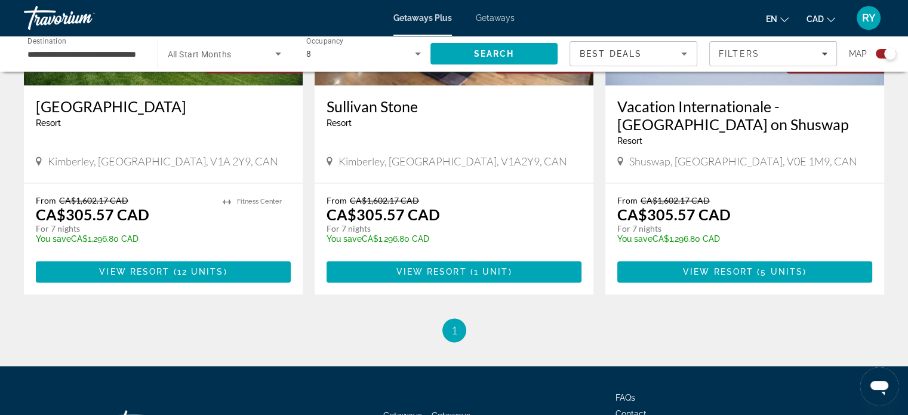
scroll to position [1497, 0]
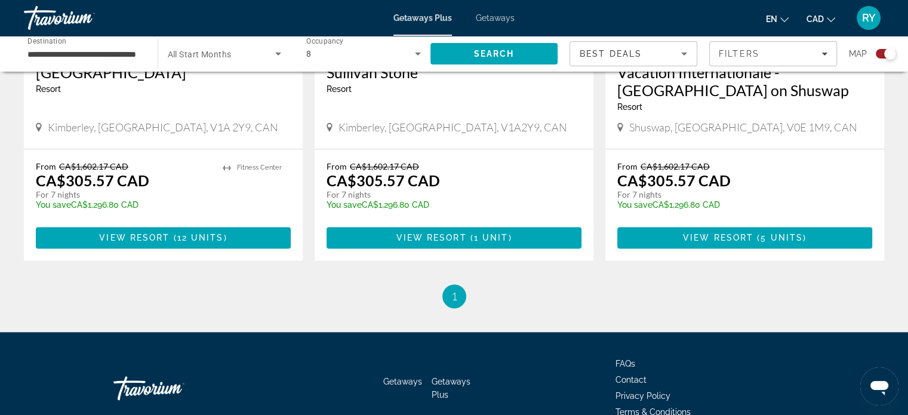
click at [503, 16] on span "Getaways" at bounding box center [495, 18] width 39 height 10
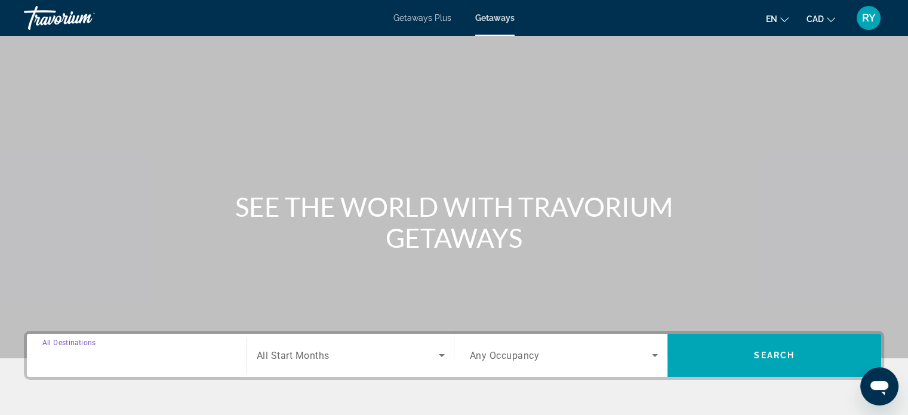
click at [193, 352] on input "Destination All Destinations" at bounding box center [136, 356] width 189 height 14
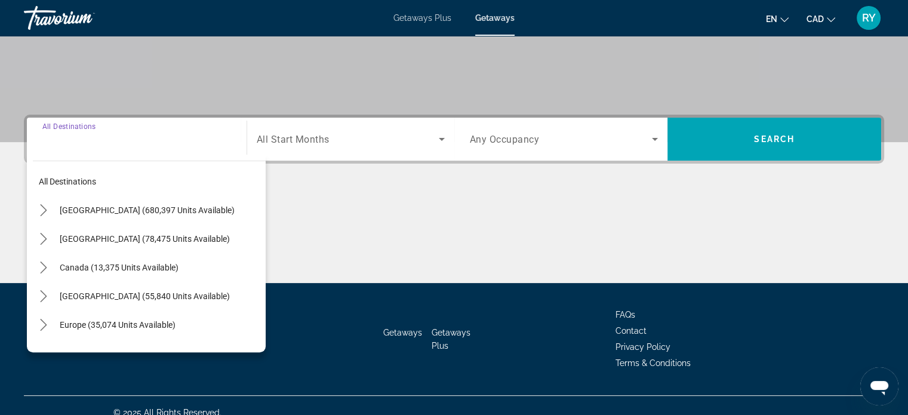
scroll to position [230, 0]
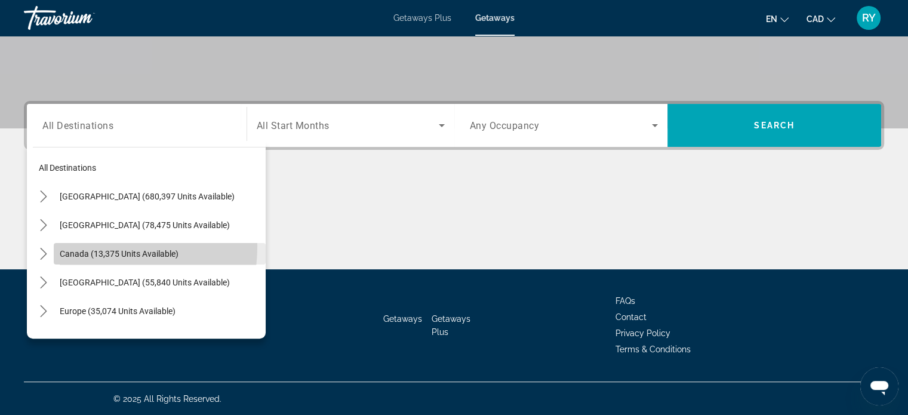
click at [82, 245] on span "Select destination: Canada (13,375 units available)" at bounding box center [160, 253] width 212 height 29
type input "**********"
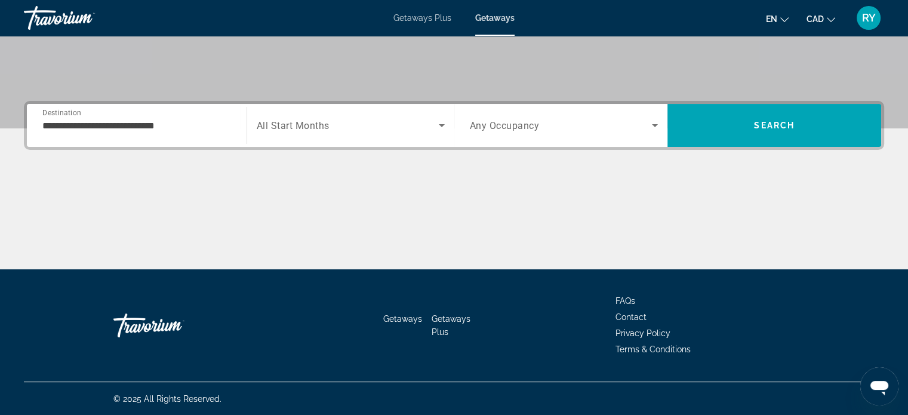
click at [509, 133] on div "Search widget" at bounding box center [564, 125] width 189 height 33
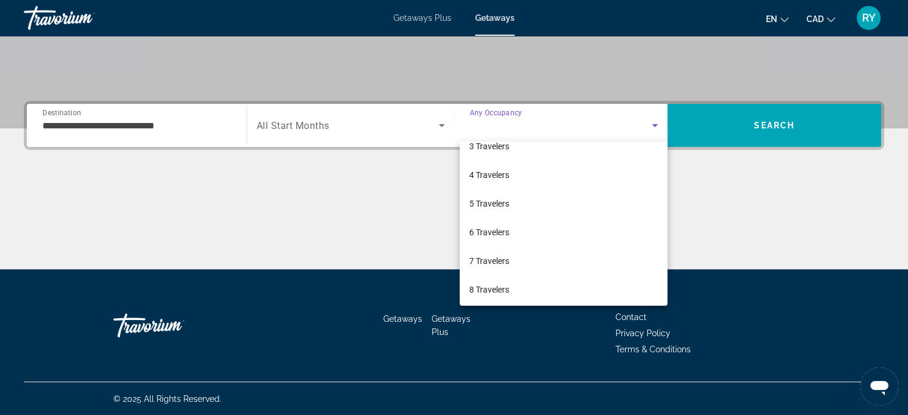
scroll to position [96, 0]
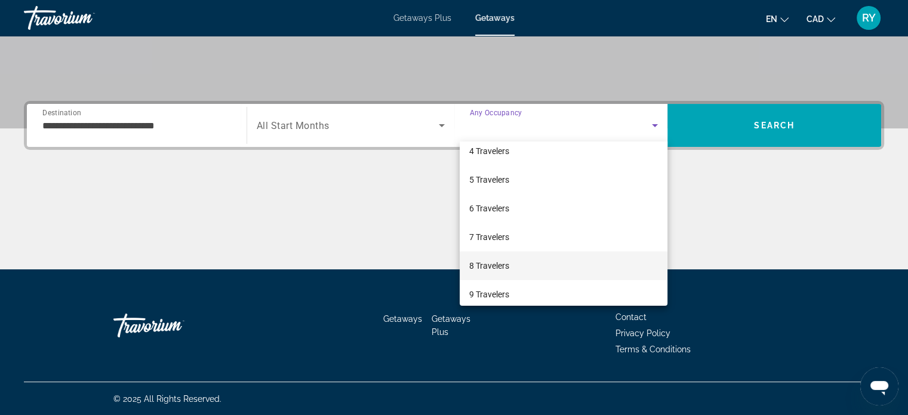
click at [524, 265] on mat-option "8 Travelers" at bounding box center [564, 265] width 208 height 29
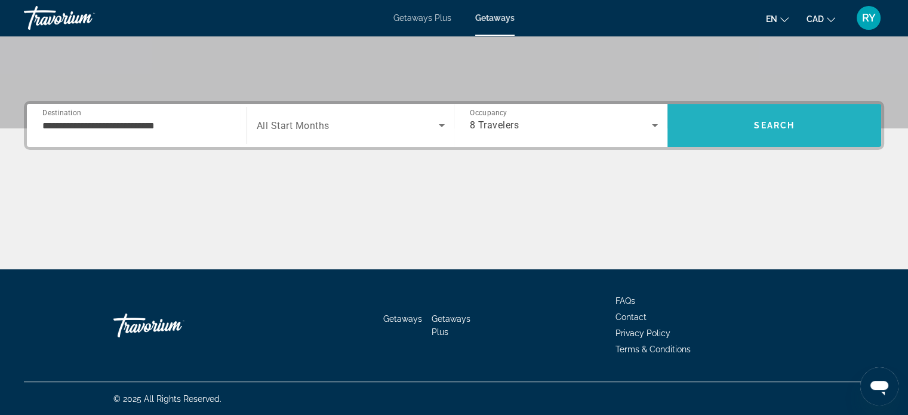
click at [808, 118] on span "Search" at bounding box center [775, 125] width 214 height 29
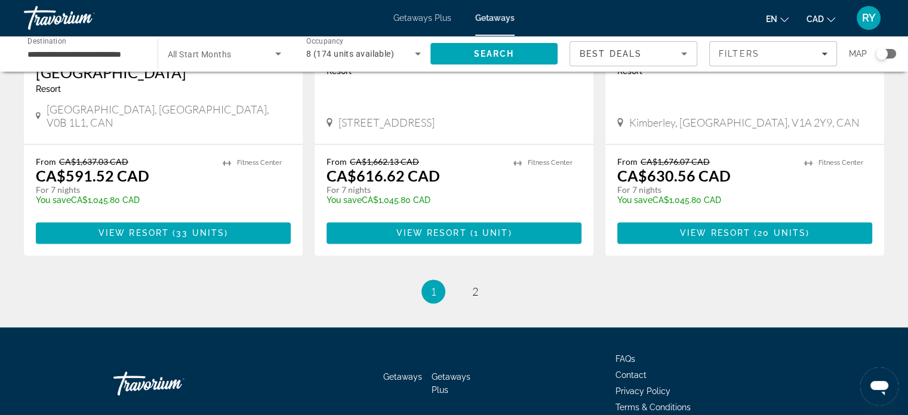
scroll to position [1552, 0]
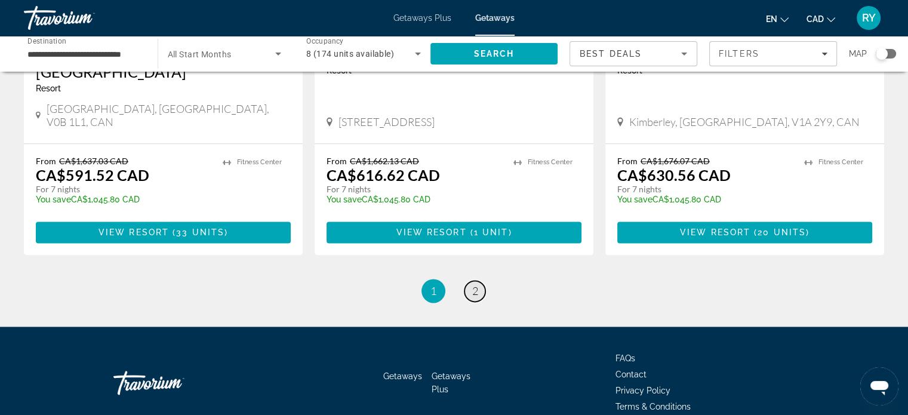
click at [475, 284] on span "2" at bounding box center [475, 290] width 6 height 13
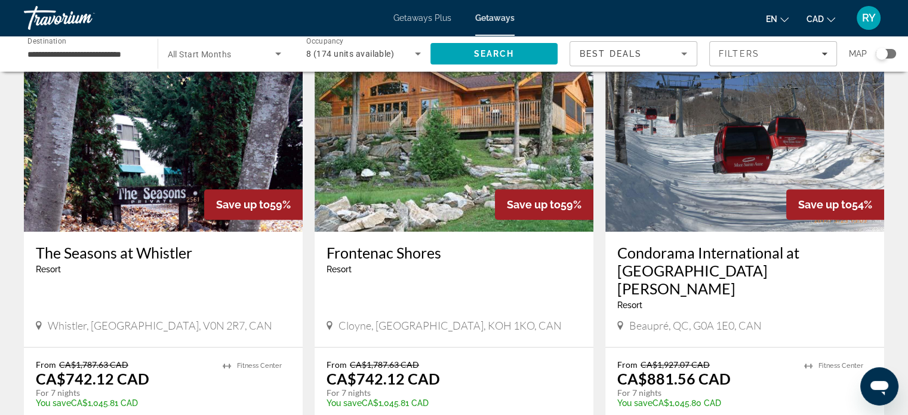
scroll to position [502, 0]
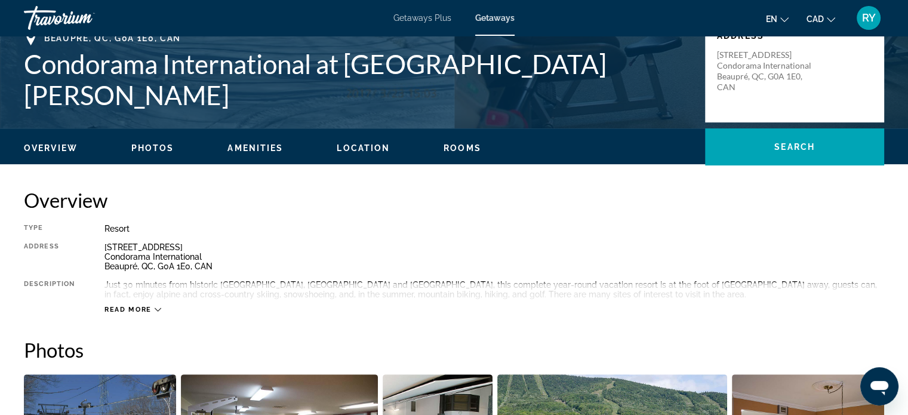
scroll to position [270, 0]
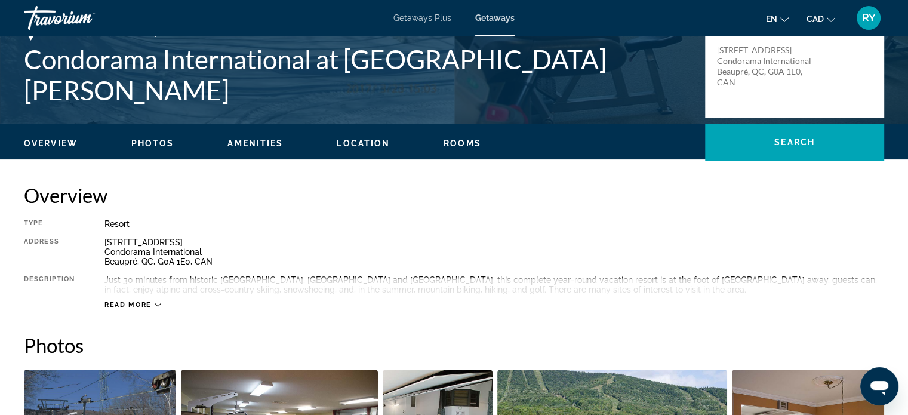
click at [155, 304] on icon "Main content" at bounding box center [158, 305] width 7 height 7
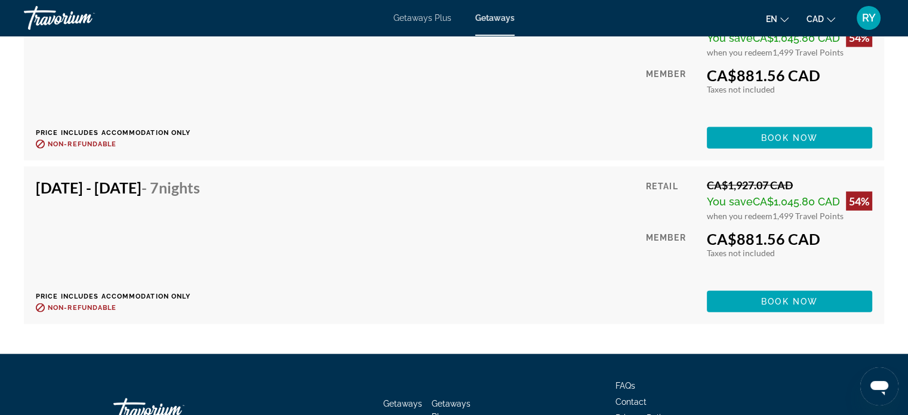
scroll to position [2782, 0]
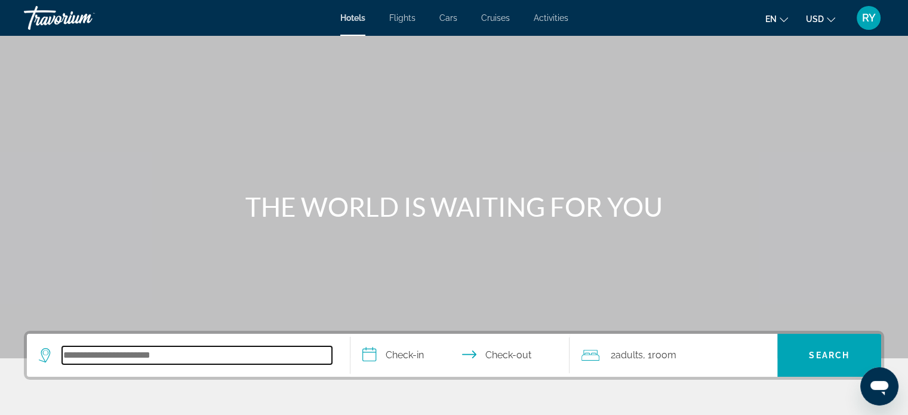
click at [105, 353] on input "Search hotel destination" at bounding box center [197, 355] width 270 height 18
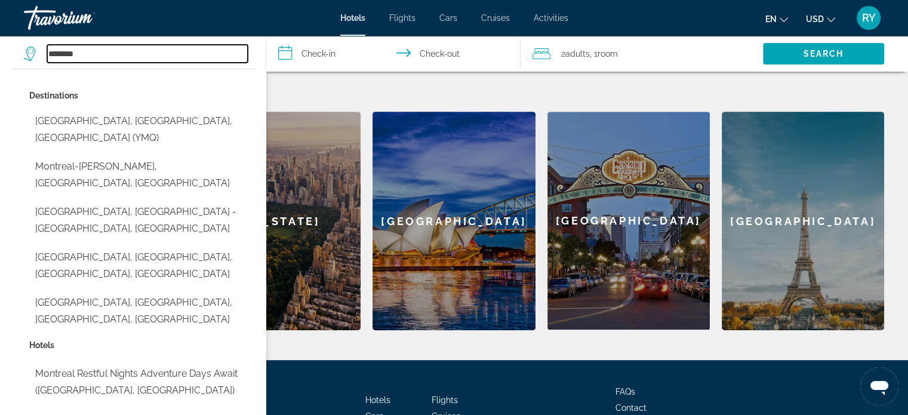
scroll to position [482, 0]
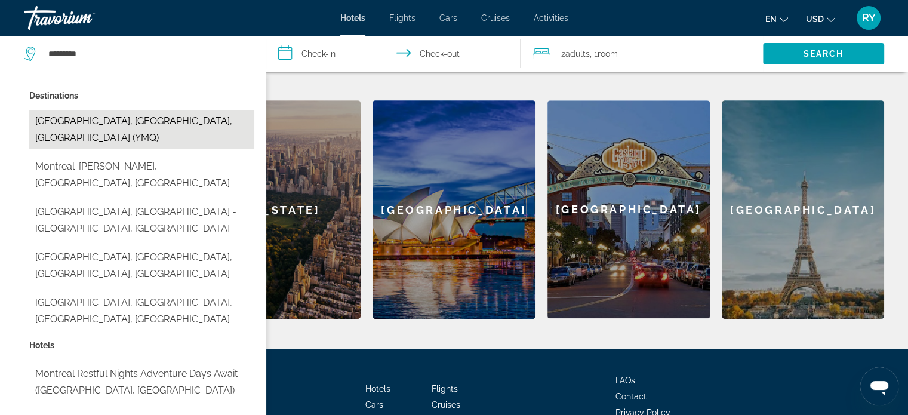
click at [131, 128] on button "Montreal, QC, Canada (YMQ)" at bounding box center [141, 129] width 225 height 39
type input "**********"
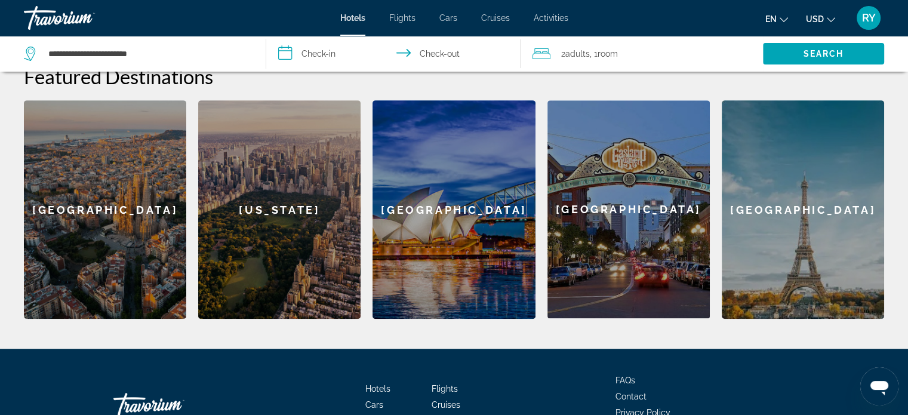
click at [829, 21] on icon "Change currency" at bounding box center [831, 20] width 8 height 8
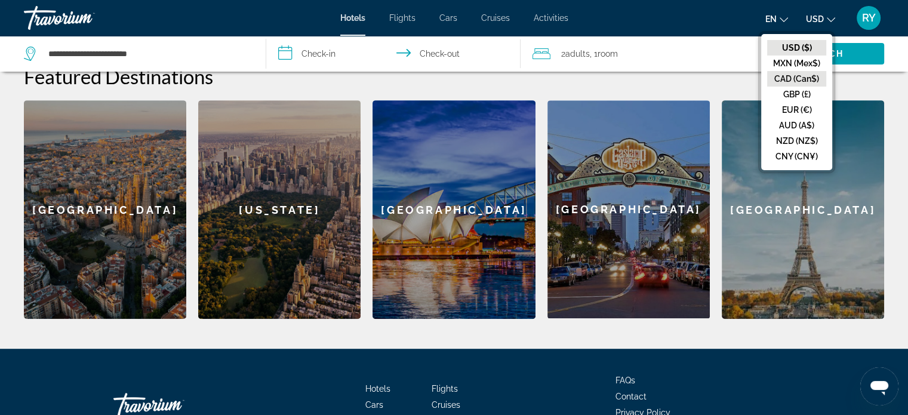
click at [789, 82] on button "CAD (Can$)" at bounding box center [796, 79] width 59 height 16
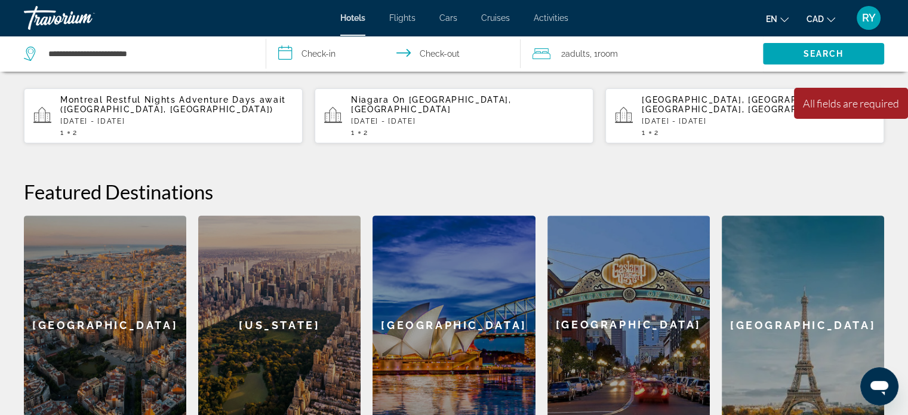
scroll to position [366, 0]
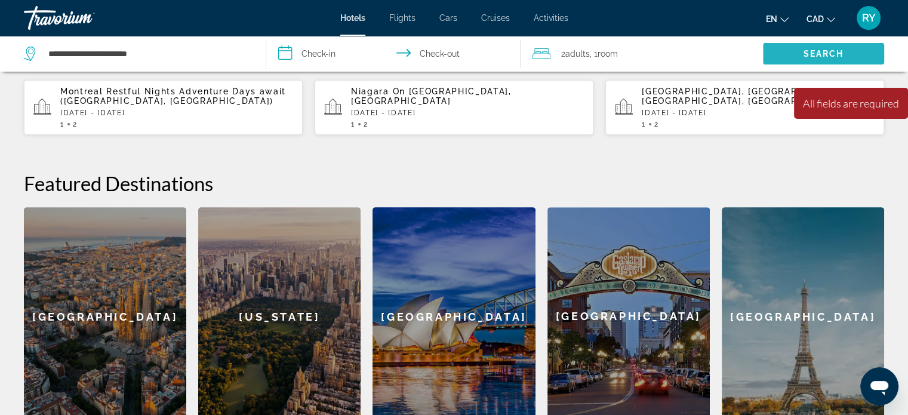
click at [802, 54] on span "Search" at bounding box center [823, 53] width 121 height 29
click at [303, 56] on input "**********" at bounding box center [395, 55] width 259 height 39
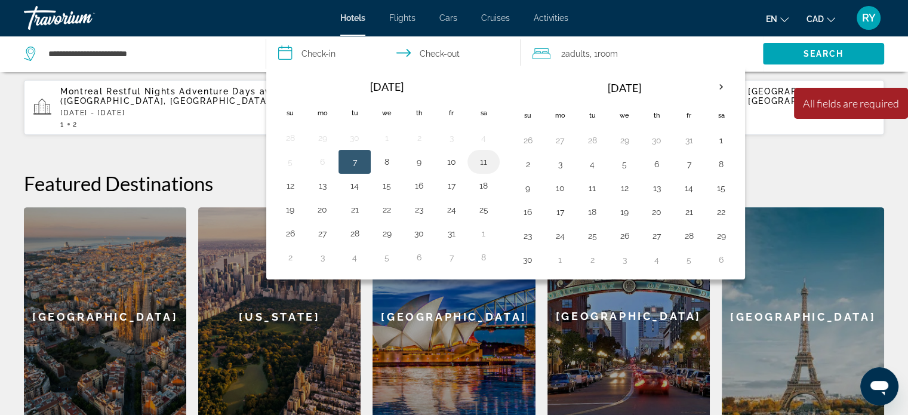
click at [488, 159] on button "11" at bounding box center [483, 161] width 19 height 17
click at [322, 186] on button "13" at bounding box center [322, 185] width 19 height 17
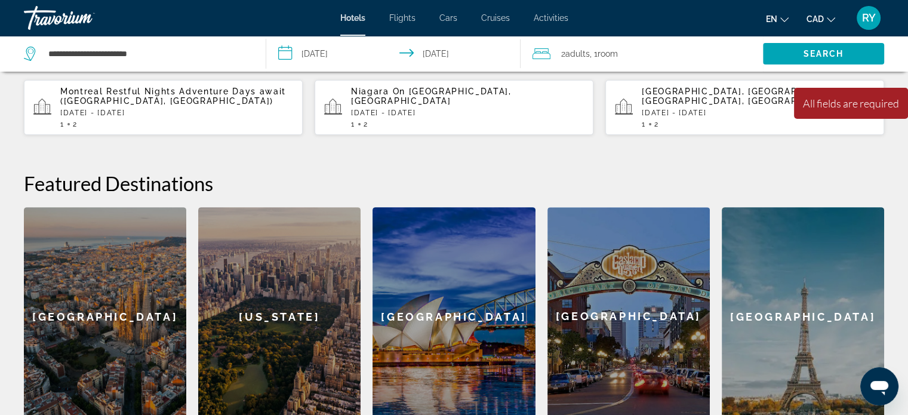
type input "**********"
click at [820, 50] on span "Search" at bounding box center [824, 54] width 41 height 10
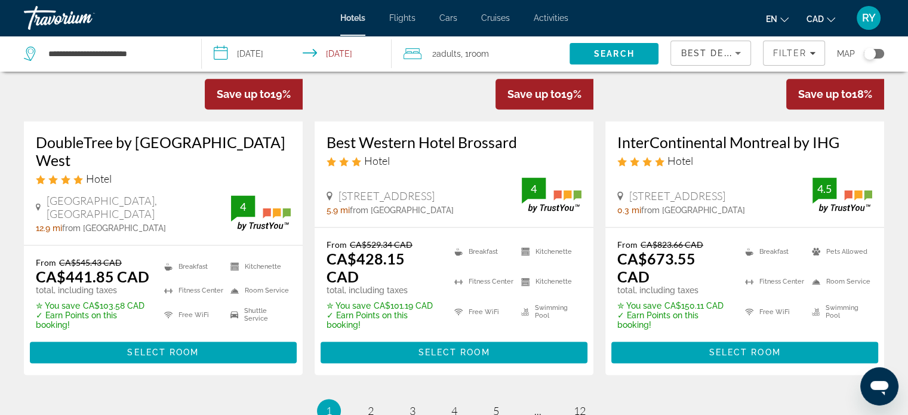
scroll to position [1638, 0]
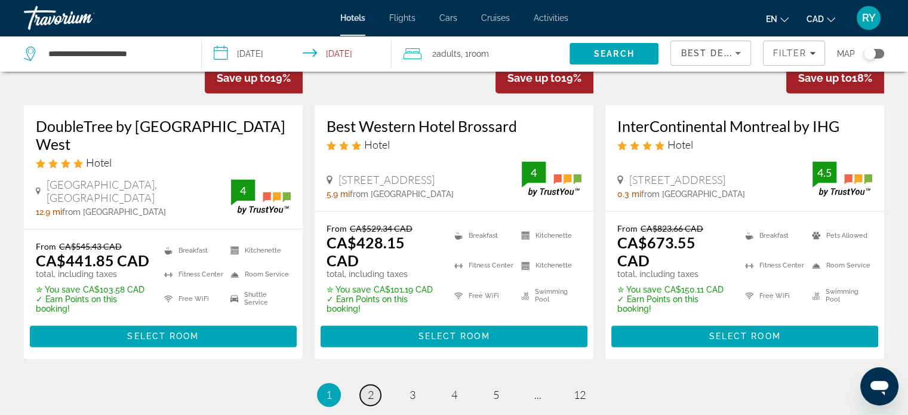
click at [368, 388] on span "2" at bounding box center [371, 394] width 6 height 13
